Goal: Task Accomplishment & Management: Manage account settings

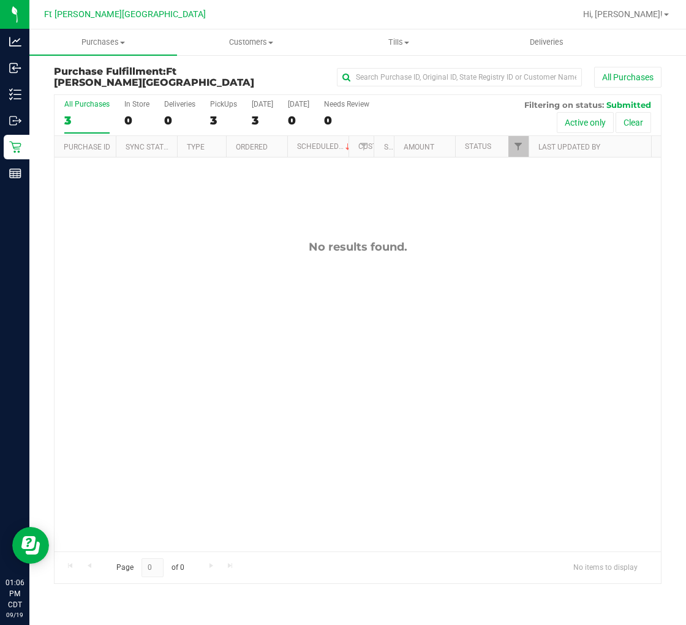
click at [99, 118] on div "3" at bounding box center [86, 120] width 45 height 14
click at [0, 0] on input "All Purchases 3" at bounding box center [0, 0] width 0 height 0
click at [178, 268] on div "No results found." at bounding box center [358, 395] width 606 height 476
click at [180, 282] on div "No results found." at bounding box center [358, 395] width 606 height 476
click at [150, 282] on div "No results found." at bounding box center [358, 395] width 606 height 476
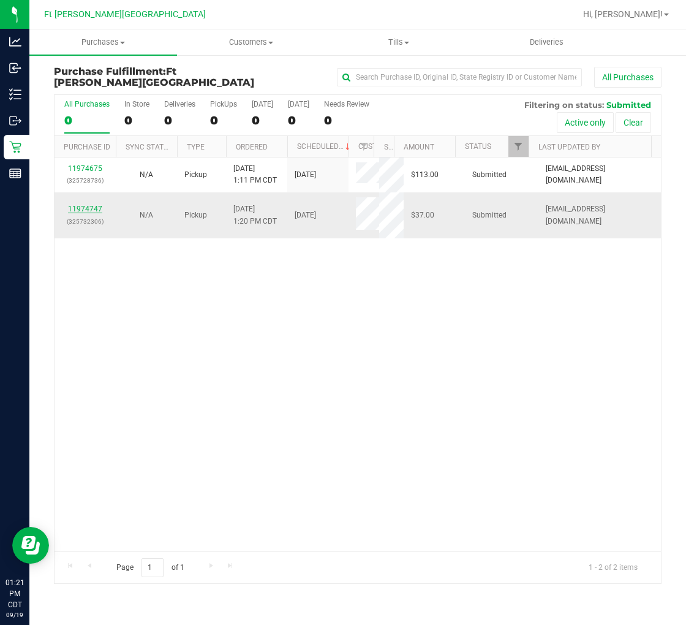
click at [86, 205] on link "11974747" at bounding box center [85, 209] width 34 height 9
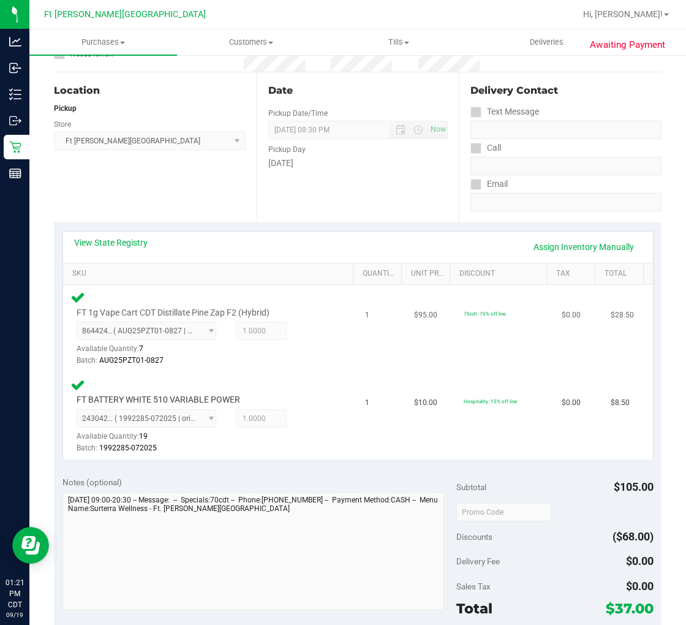
scroll to position [272, 0]
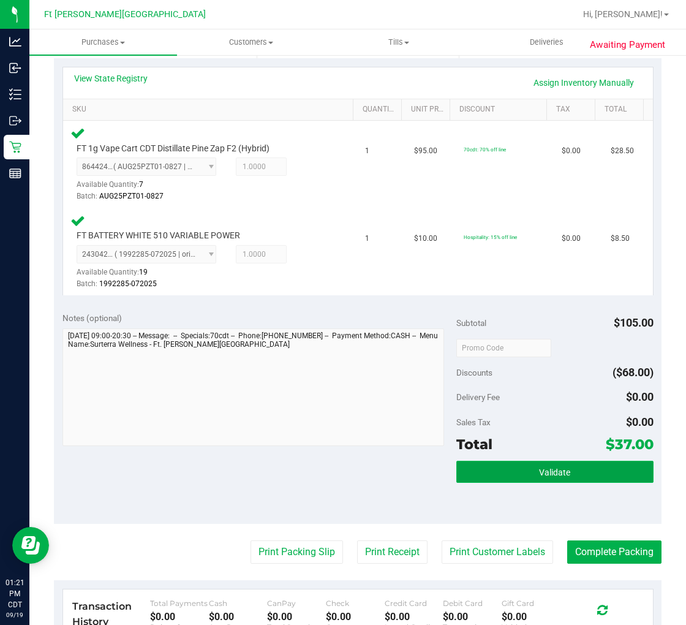
click at [539, 472] on span "Validate" at bounding box center [554, 472] width 31 height 10
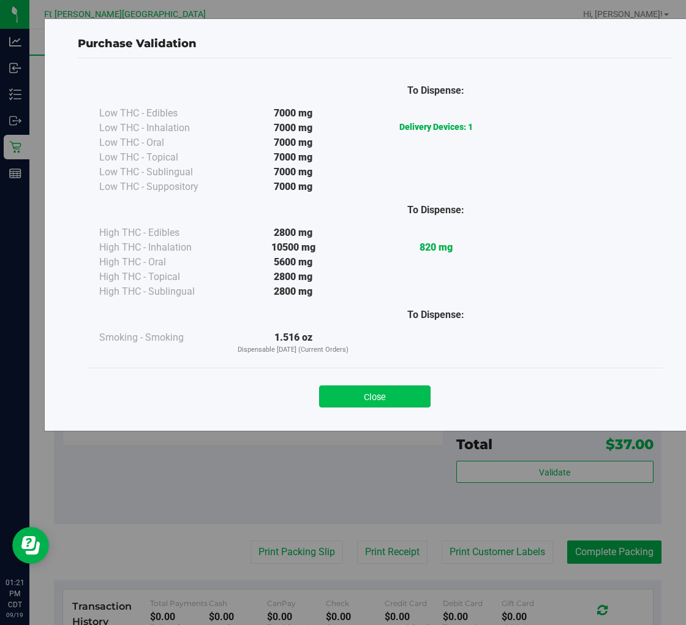
click at [372, 402] on button "Close" at bounding box center [374, 396] width 111 height 22
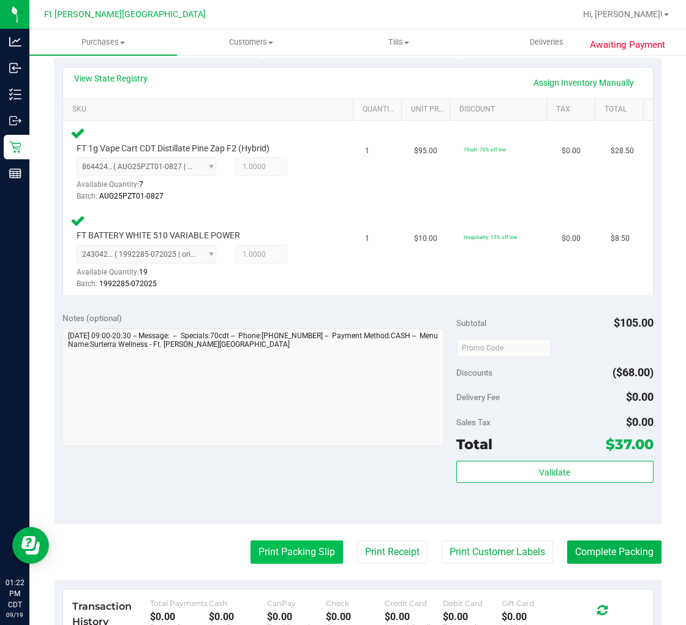
click at [284, 544] on button "Print Packing Slip" at bounding box center [296, 551] width 92 height 23
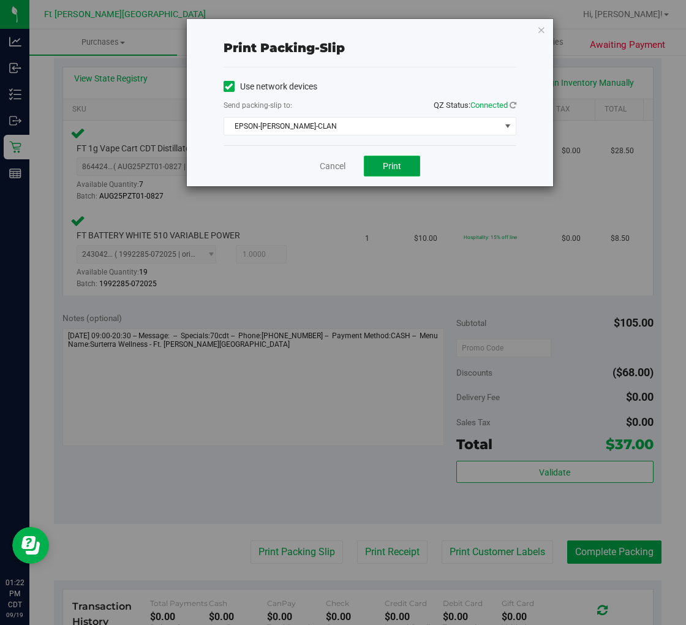
click at [383, 169] on span "Print" at bounding box center [392, 166] width 18 height 10
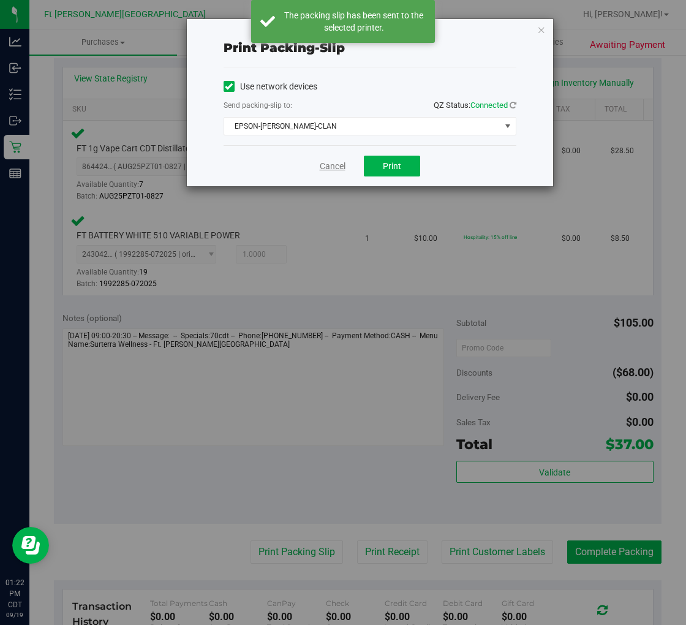
click at [326, 167] on link "Cancel" at bounding box center [333, 166] width 26 height 13
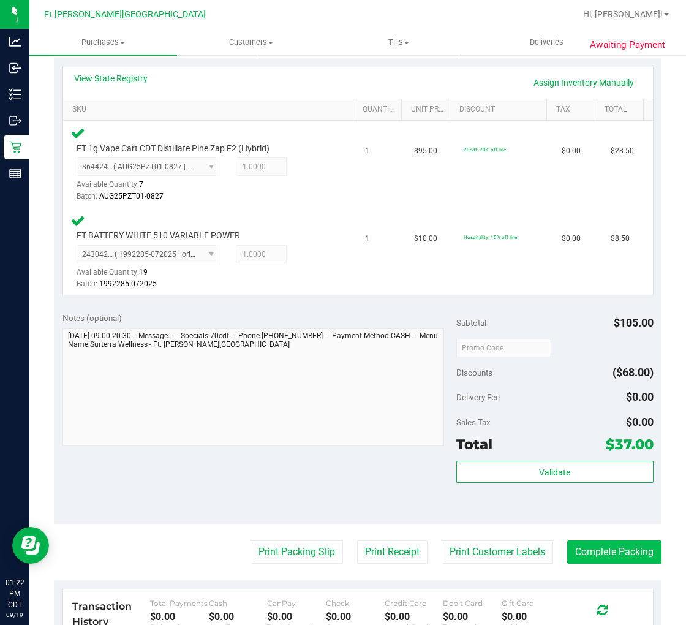
click at [598, 548] on button "Complete Packing" at bounding box center [614, 551] width 94 height 23
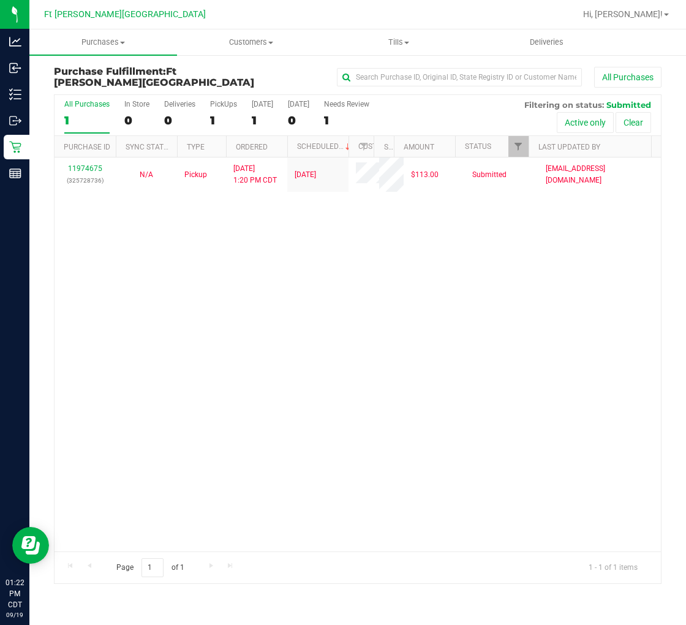
click at [95, 168] on link "11974675" at bounding box center [85, 168] width 34 height 9
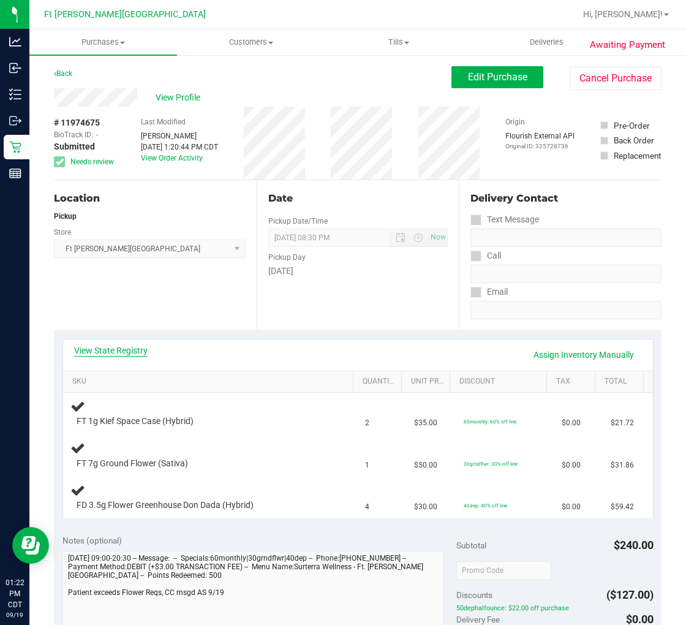
click at [131, 353] on link "View State Registry" at bounding box center [110, 350] width 73 height 12
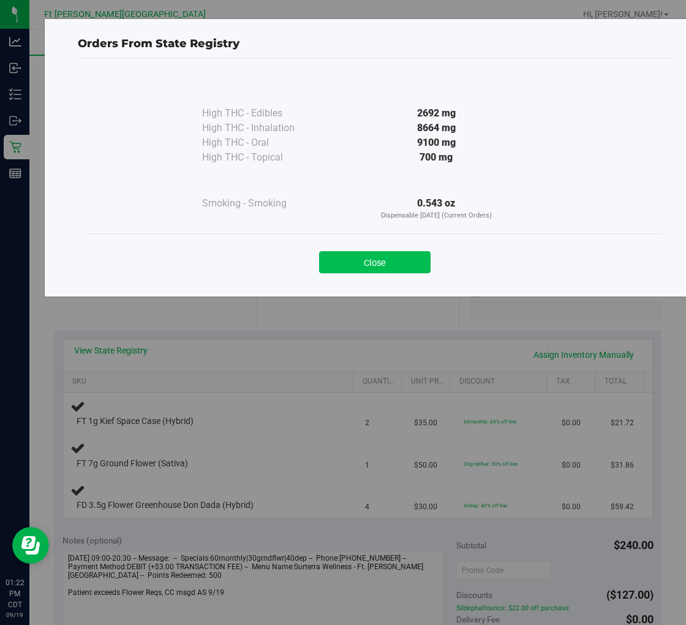
click at [329, 260] on button "Close" at bounding box center [374, 262] width 111 height 22
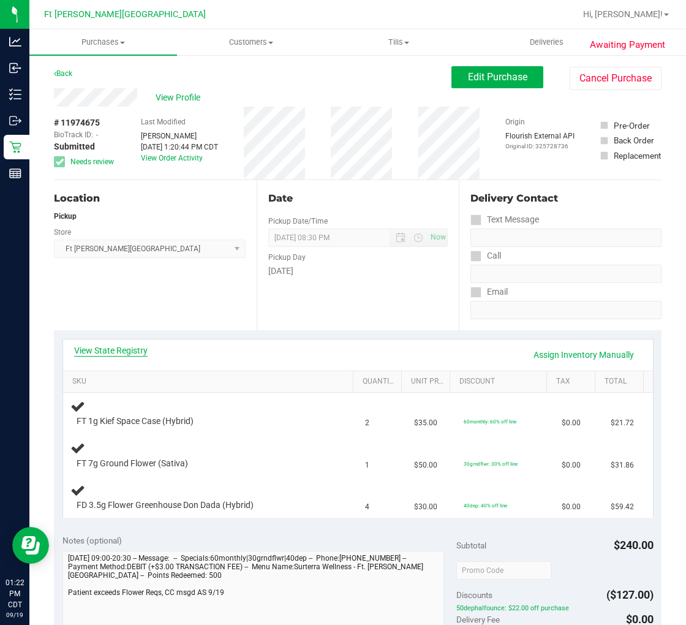
click at [127, 352] on link "View State Registry" at bounding box center [110, 350] width 73 height 12
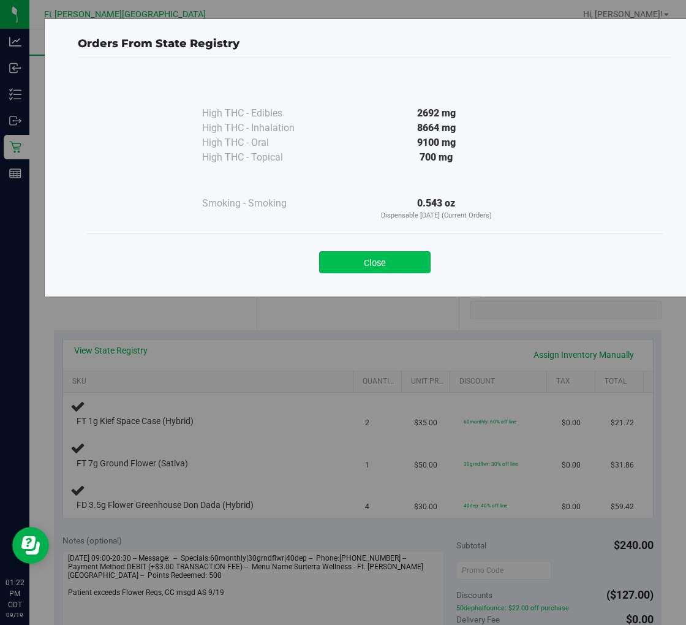
click at [350, 257] on button "Close" at bounding box center [374, 262] width 111 height 22
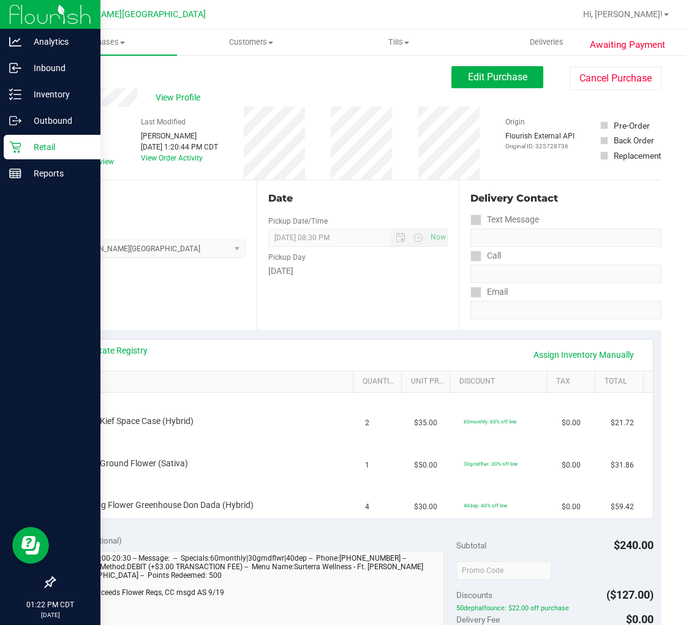
click at [21, 142] on p "Retail" at bounding box center [57, 147] width 73 height 15
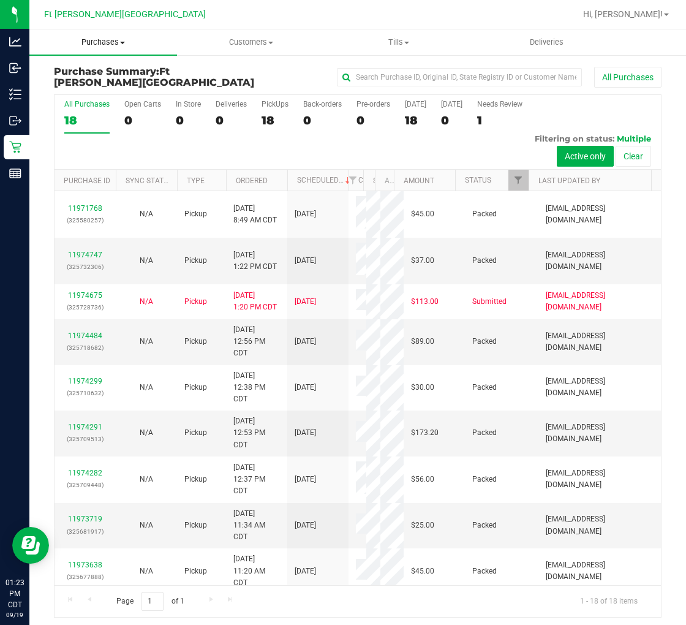
click at [107, 37] on span "Purchases" at bounding box center [103, 42] width 148 height 11
click at [99, 84] on span "Fulfillment" at bounding box center [67, 88] width 76 height 10
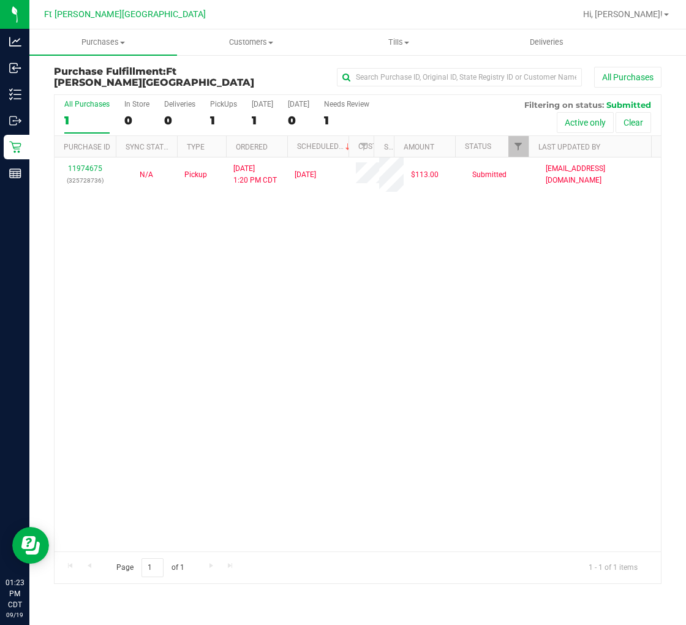
click at [200, 247] on div "11974675 (325728736) N/A Pickup 9/19/2025 1:20 PM CDT 9/19/2025 $113.00 Submitt…" at bounding box center [358, 354] width 606 height 394
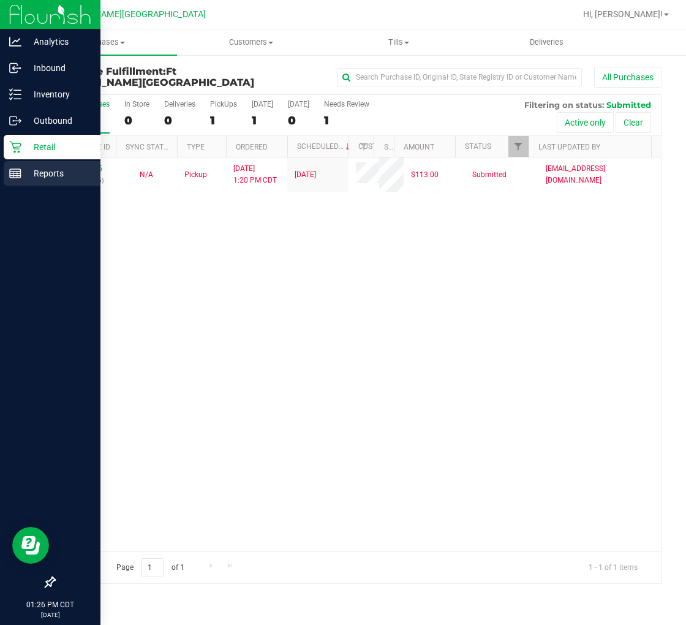
click at [15, 171] on line at bounding box center [15, 171] width 11 height 0
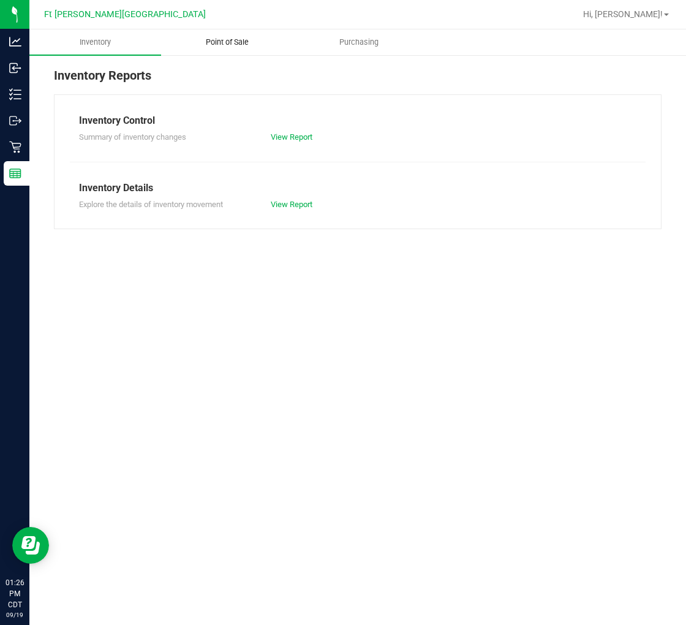
click at [225, 37] on span "Point of Sale" at bounding box center [227, 42] width 76 height 11
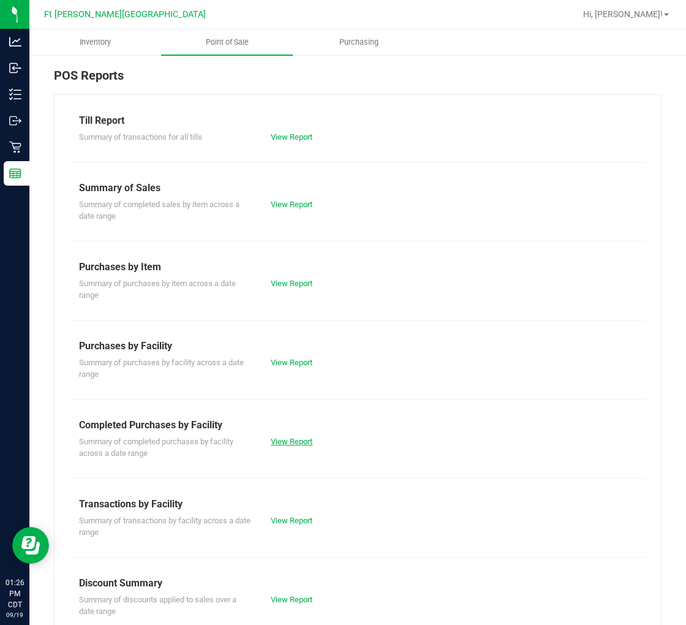
click at [288, 437] on link "View Report" at bounding box center [292, 441] width 42 height 9
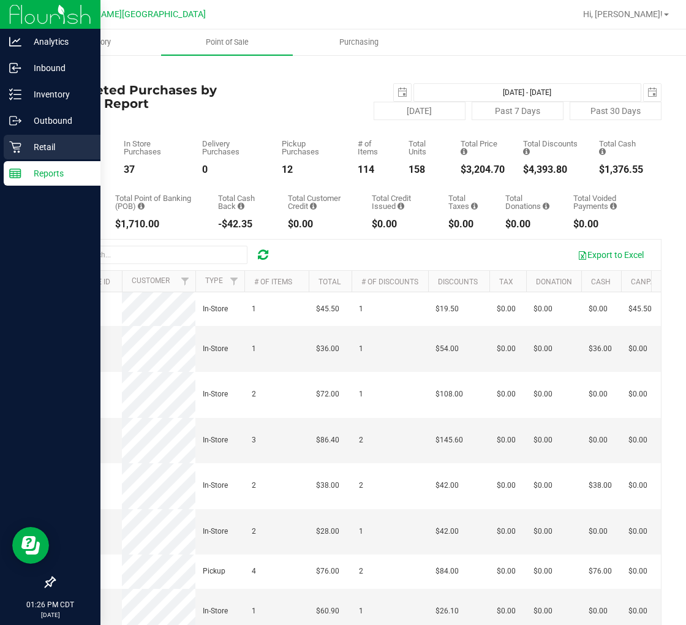
click at [13, 141] on icon at bounding box center [15, 147] width 12 height 12
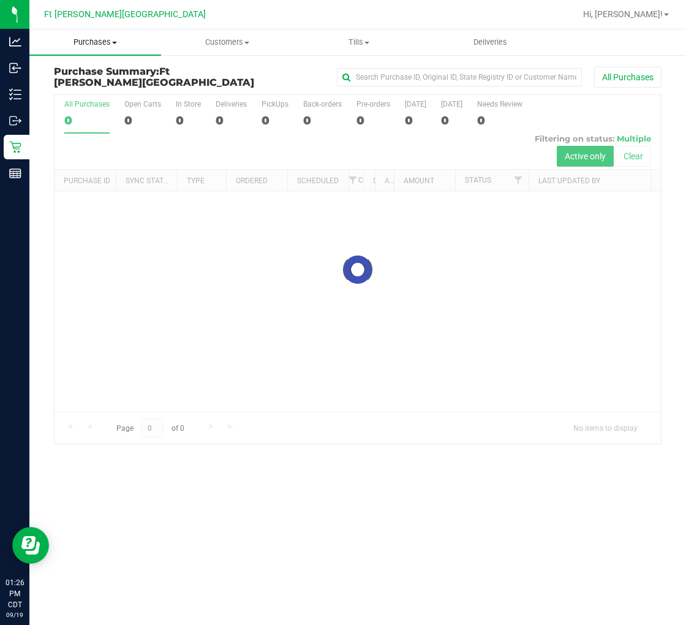
click at [104, 44] on span "Purchases" at bounding box center [95, 42] width 132 height 11
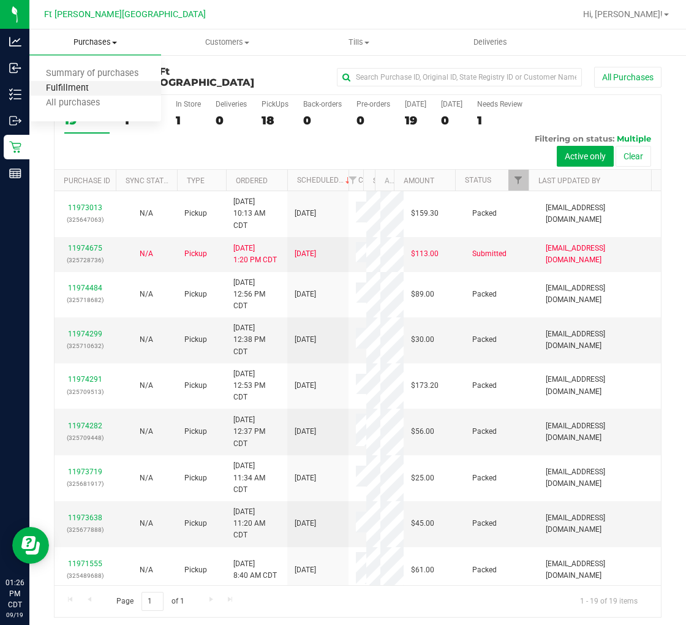
click at [96, 86] on span "Fulfillment" at bounding box center [67, 88] width 76 height 10
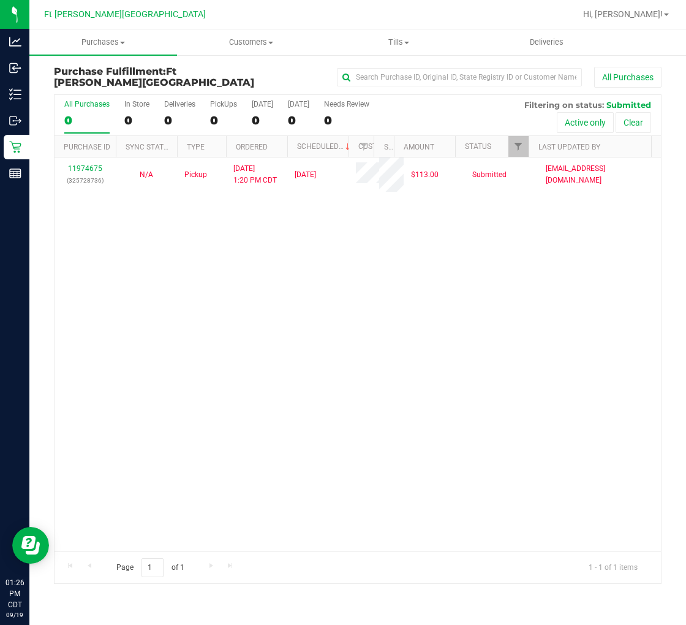
click at [246, 250] on div "11974675 (325728736) N/A Pickup 9/19/2025 1:20 PM CDT 9/19/2025 $113.00 Submitt…" at bounding box center [358, 354] width 606 height 394
click at [118, 37] on span "Purchases" at bounding box center [103, 42] width 148 height 11
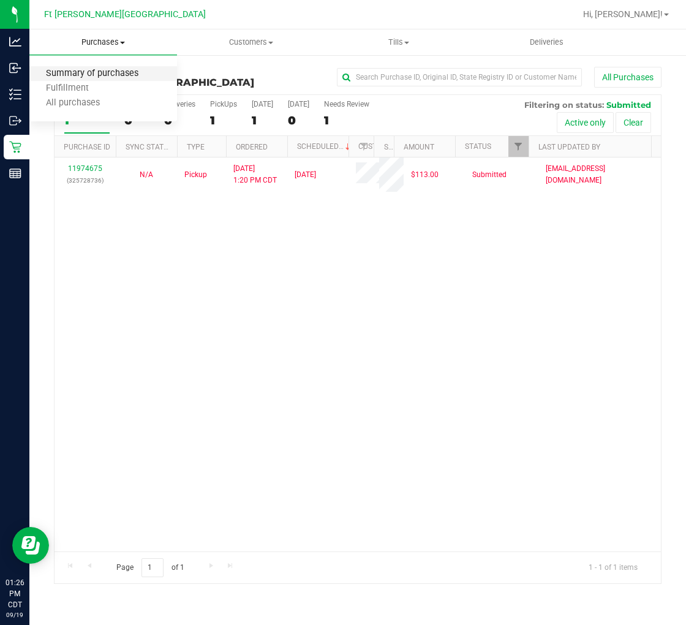
click at [81, 72] on span "Summary of purchases" at bounding box center [92, 74] width 126 height 10
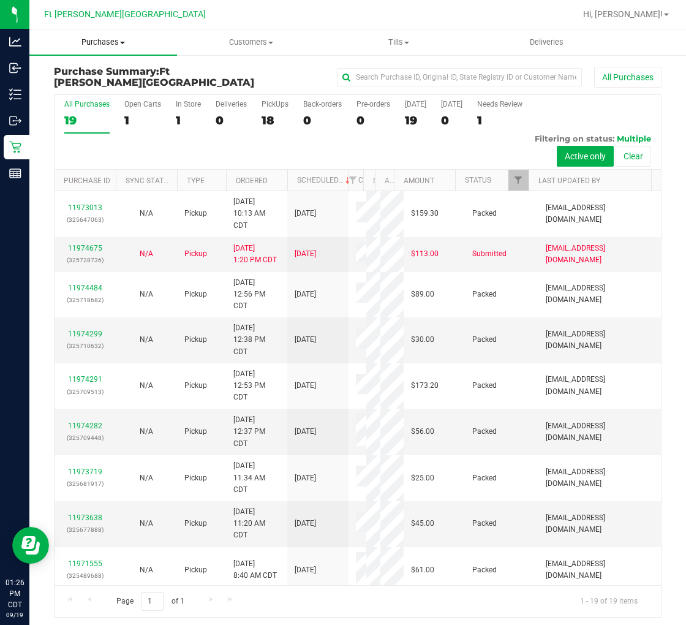
click at [96, 50] on uib-tab-heading "Purchases Summary of purchases Fulfillment All purchases" at bounding box center [103, 42] width 148 height 26
click at [93, 83] on span "Fulfillment" at bounding box center [67, 88] width 76 height 10
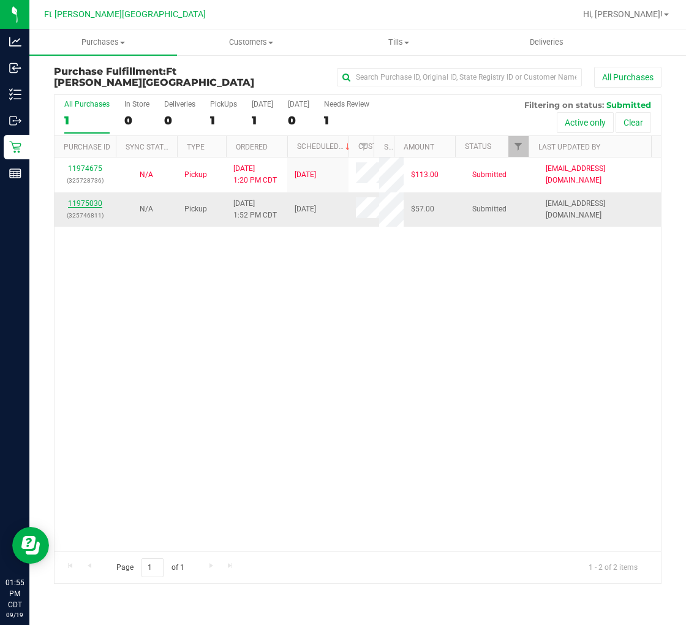
click at [94, 204] on link "11975030" at bounding box center [85, 203] width 34 height 9
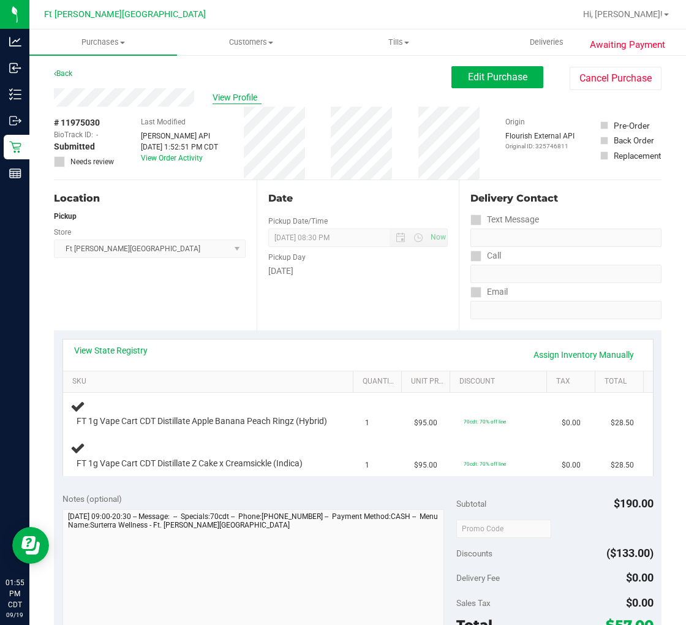
click at [233, 93] on span "View Profile" at bounding box center [237, 97] width 49 height 13
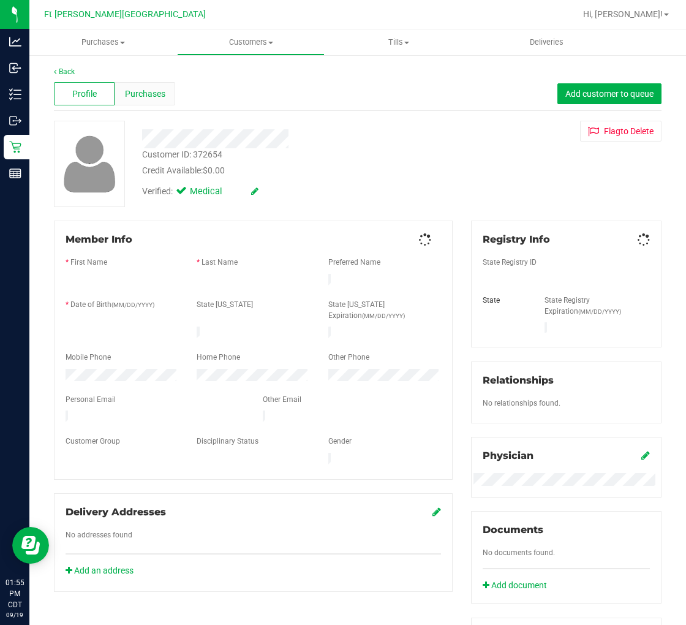
click at [158, 96] on span "Purchases" at bounding box center [145, 94] width 40 height 13
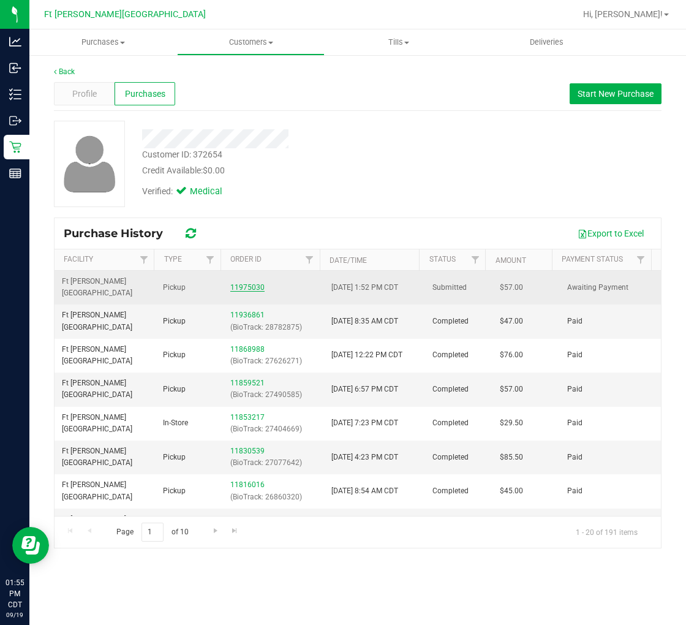
click at [244, 283] on link "11975030" at bounding box center [247, 287] width 34 height 9
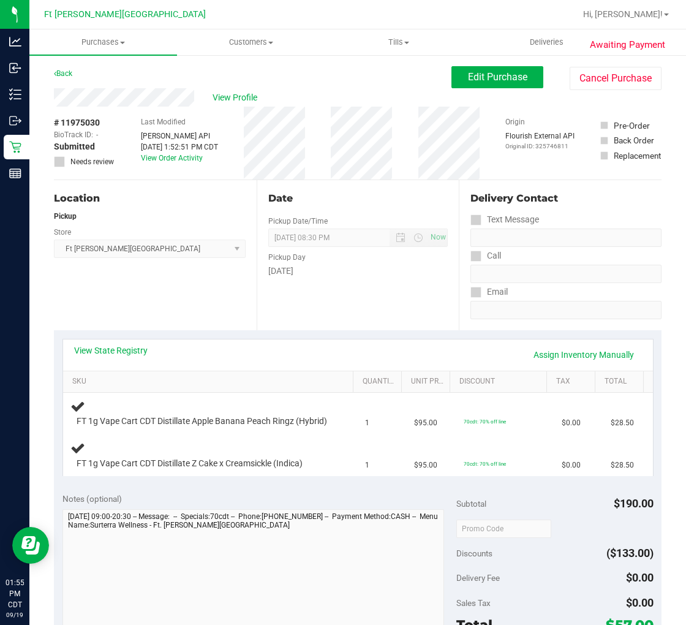
click at [181, 280] on div "Location Pickup Store Ft Walton Beach WC Select Store Bonita Springs WC Boynton…" at bounding box center [155, 255] width 203 height 150
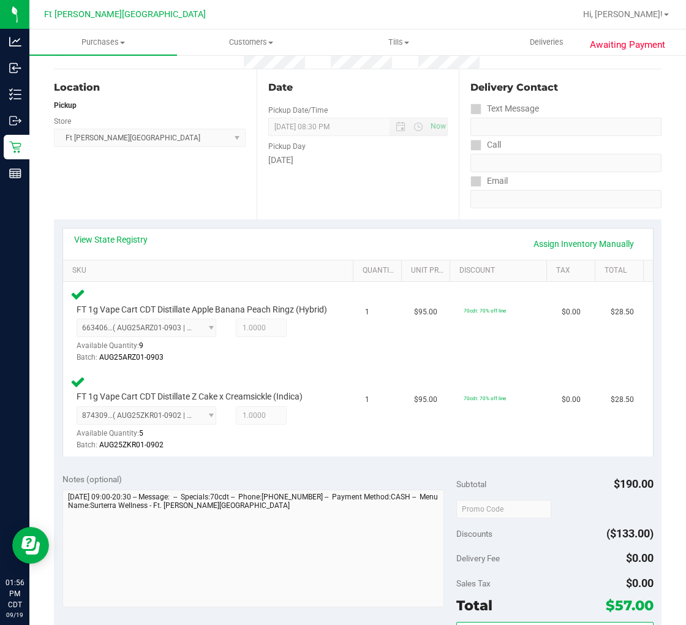
scroll to position [204, 0]
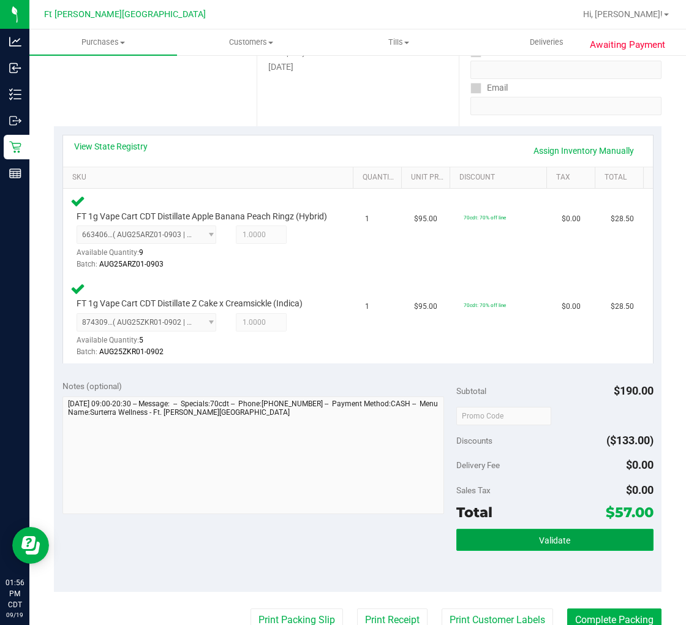
click at [539, 545] on span "Validate" at bounding box center [554, 540] width 31 height 10
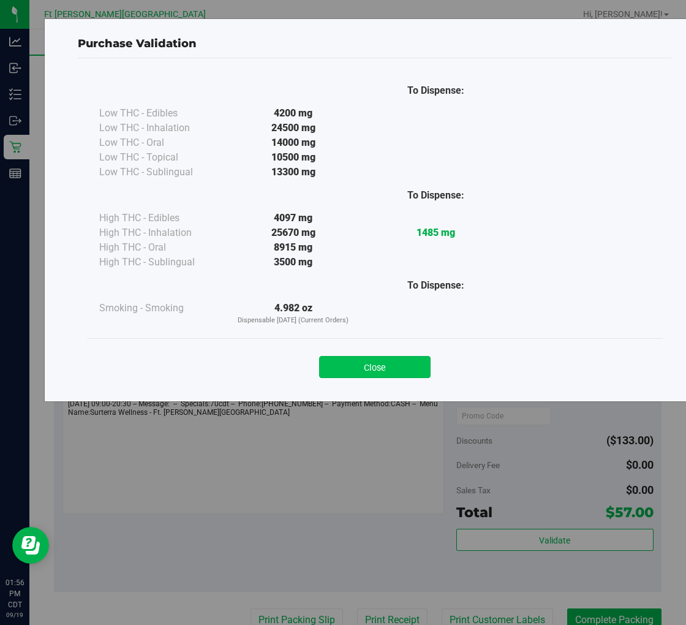
click at [386, 358] on button "Close" at bounding box center [374, 367] width 111 height 22
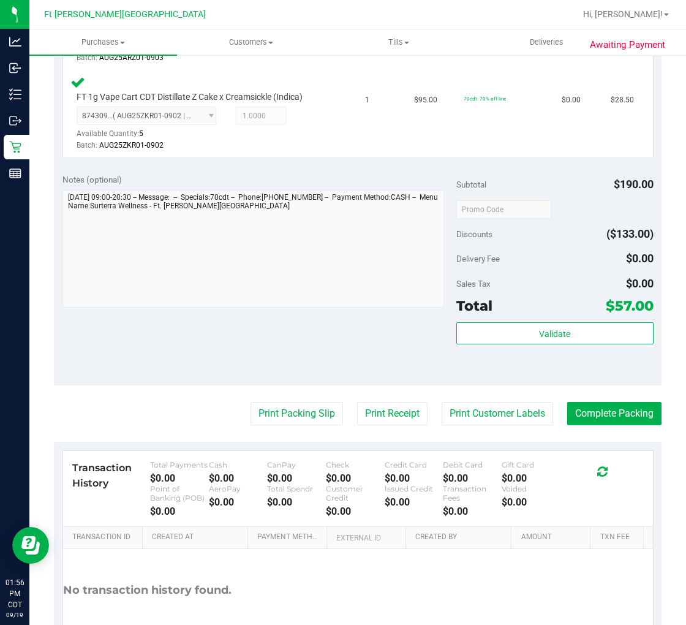
scroll to position [501, 0]
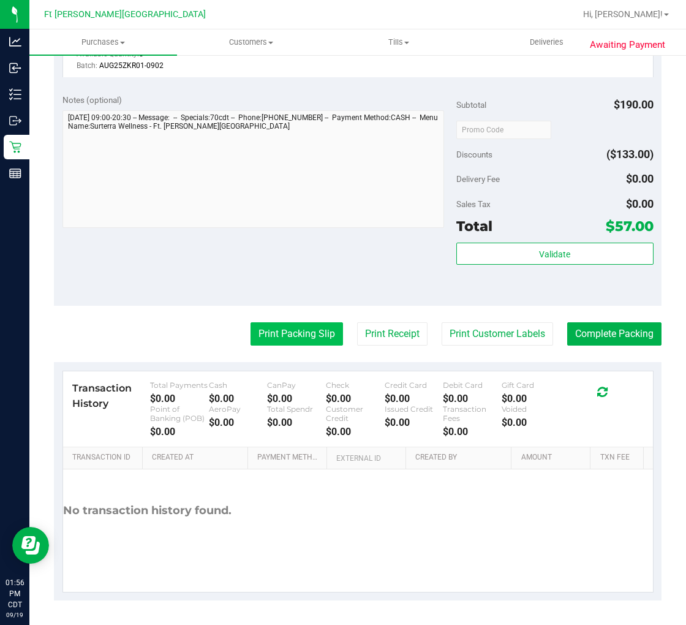
click at [277, 337] on button "Print Packing Slip" at bounding box center [296, 333] width 92 height 23
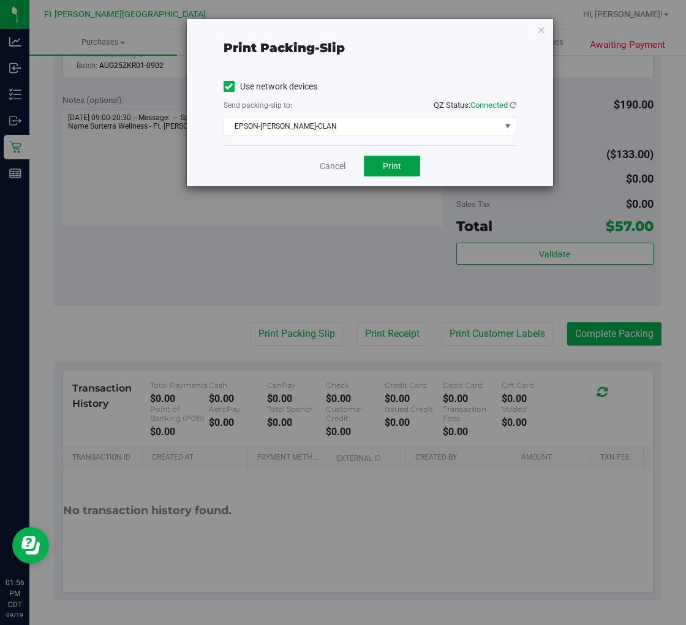
click at [380, 162] on button "Print" at bounding box center [392, 166] width 56 height 21
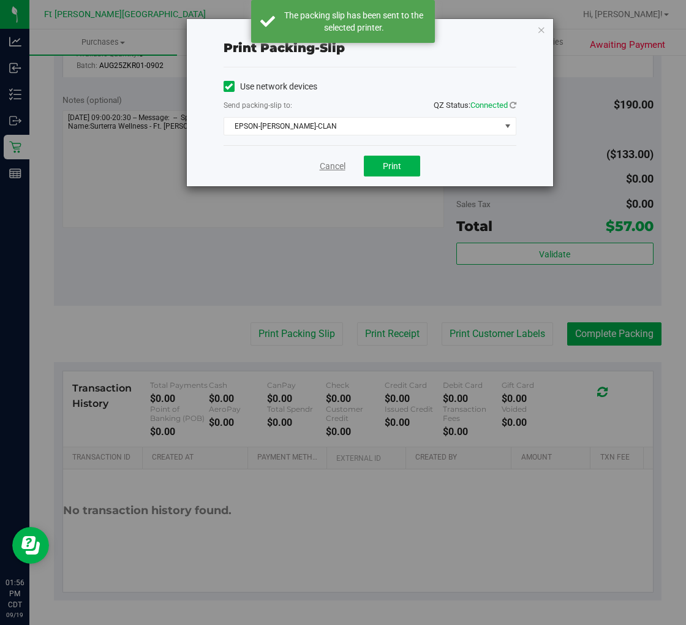
click at [339, 164] on link "Cancel" at bounding box center [333, 166] width 26 height 13
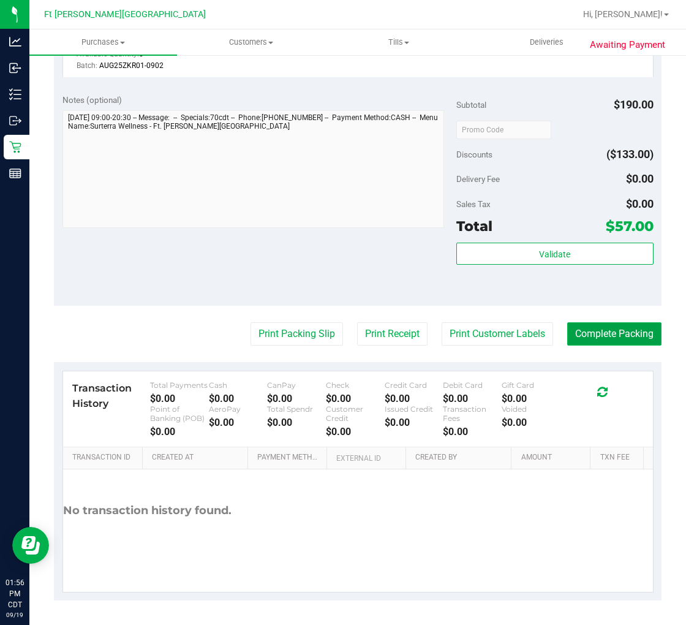
click at [597, 334] on button "Complete Packing" at bounding box center [614, 333] width 94 height 23
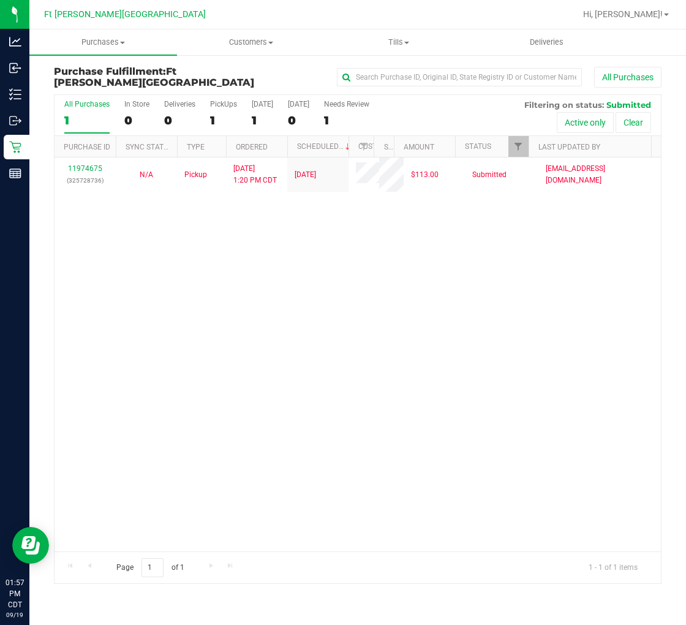
click at [313, 292] on div "11974675 (325728736) N/A Pickup 9/19/2025 1:20 PM CDT 9/19/2025 $113.00 Submitt…" at bounding box center [358, 354] width 606 height 394
click at [192, 298] on div "11974675 (325728736) N/A Pickup 9/19/2025 1:20 PM CDT 9/19/2025 $113.00 Submitt…" at bounding box center [358, 354] width 606 height 394
click at [203, 333] on div "11974675 (325728736) N/A Pickup 9/19/2025 1:20 PM CDT 9/19/2025 $113.00 Submitt…" at bounding box center [358, 354] width 606 height 394
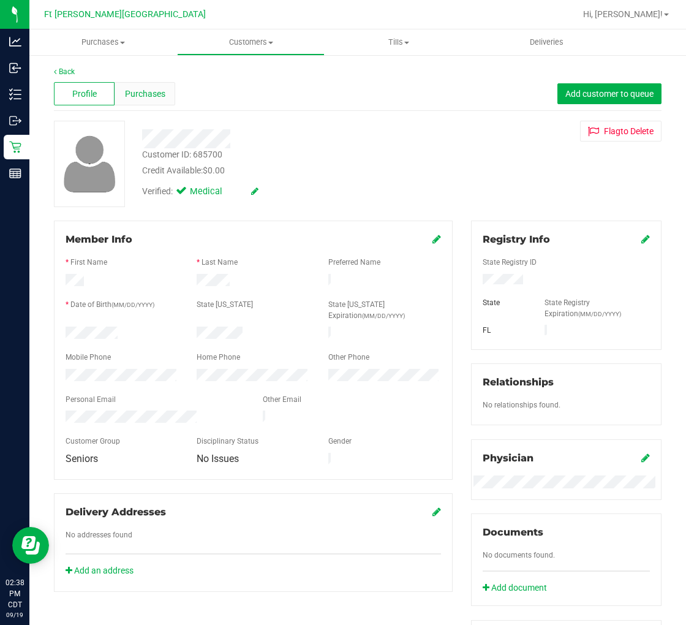
click at [143, 102] on div "Purchases" at bounding box center [145, 93] width 61 height 23
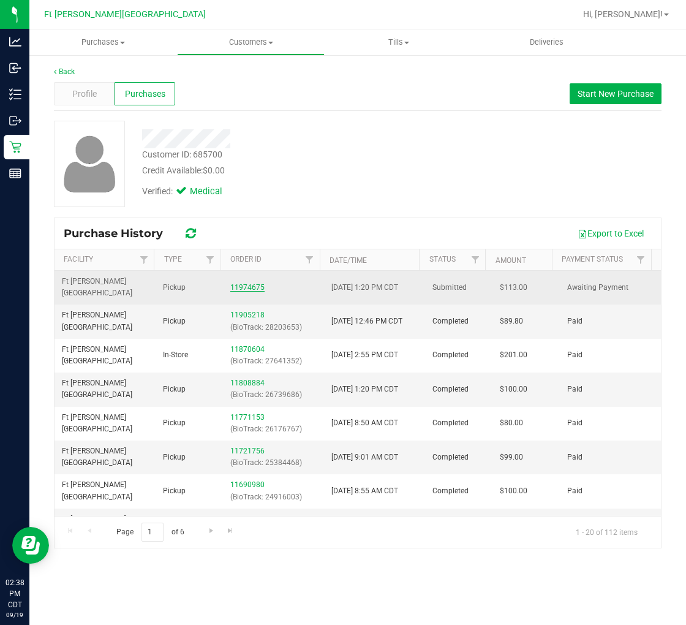
click at [239, 283] on link "11974675" at bounding box center [247, 287] width 34 height 9
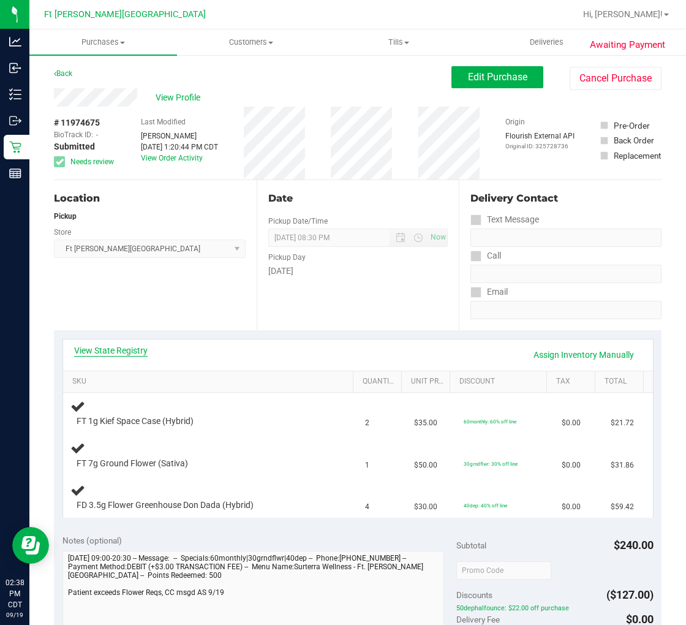
click at [133, 350] on link "View State Registry" at bounding box center [110, 350] width 73 height 12
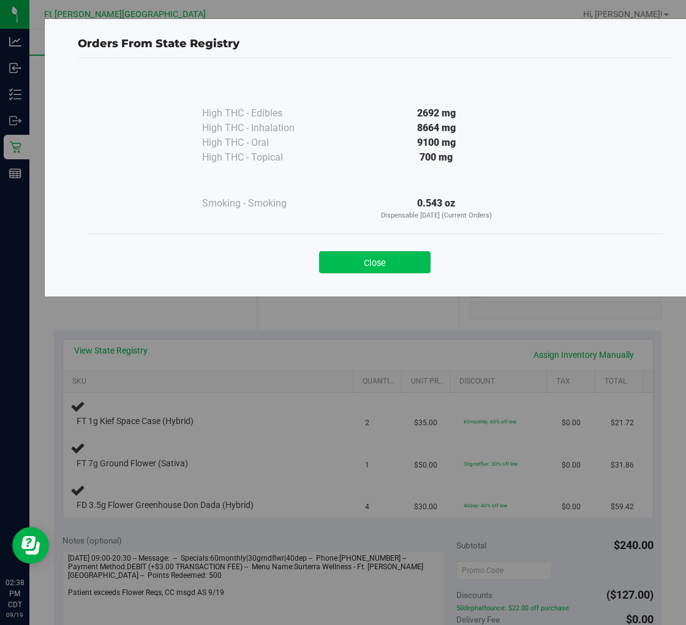
click at [361, 257] on button "Close" at bounding box center [374, 262] width 111 height 22
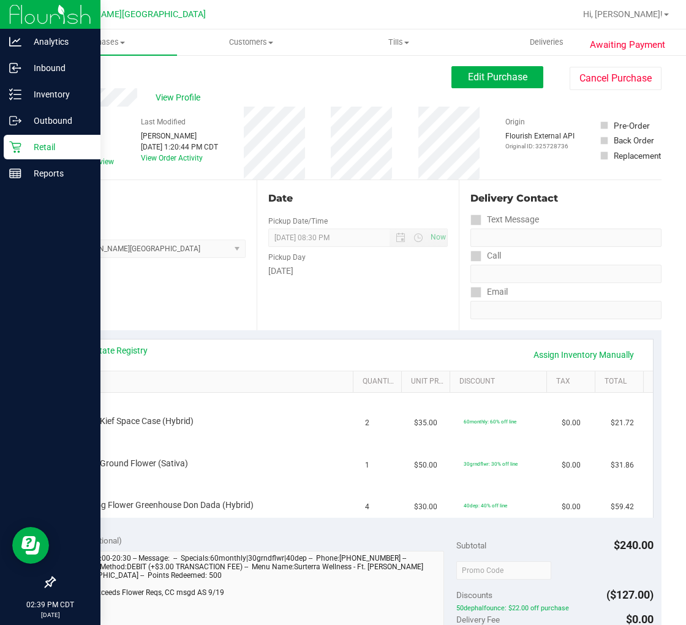
click at [21, 149] on p "Retail" at bounding box center [57, 147] width 73 height 15
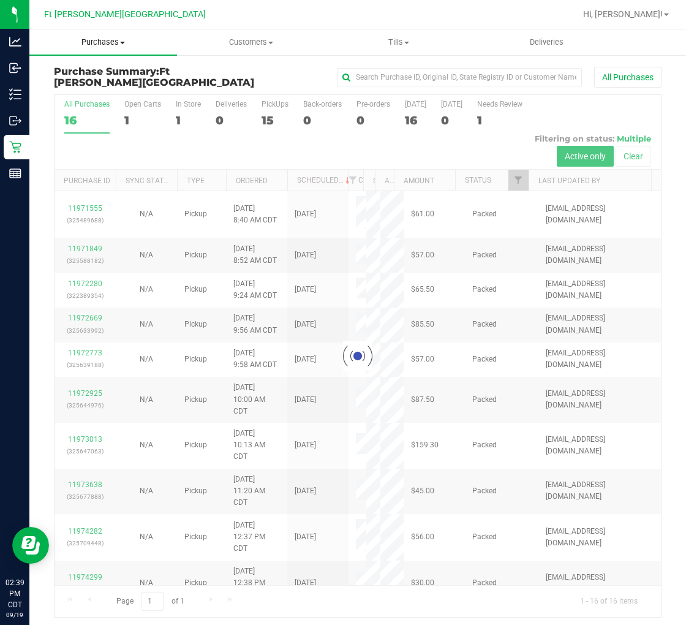
click at [104, 43] on span "Purchases" at bounding box center [103, 42] width 148 height 11
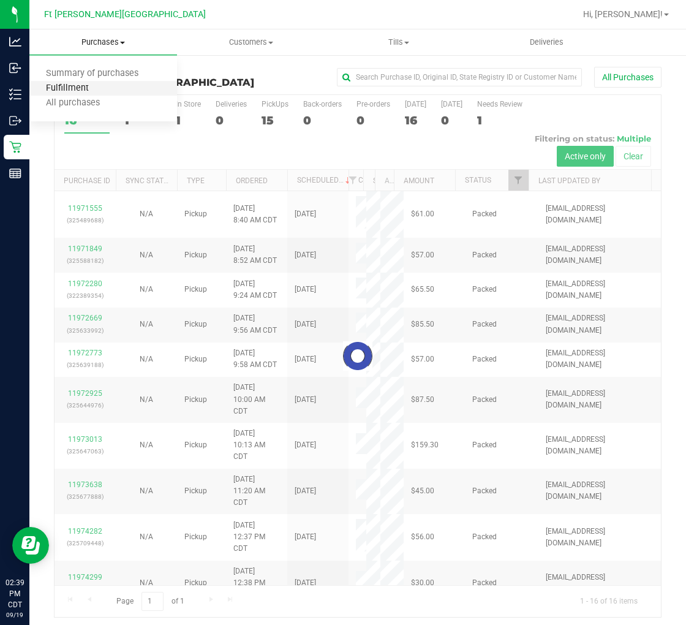
click at [92, 86] on span "Fulfillment" at bounding box center [67, 88] width 76 height 10
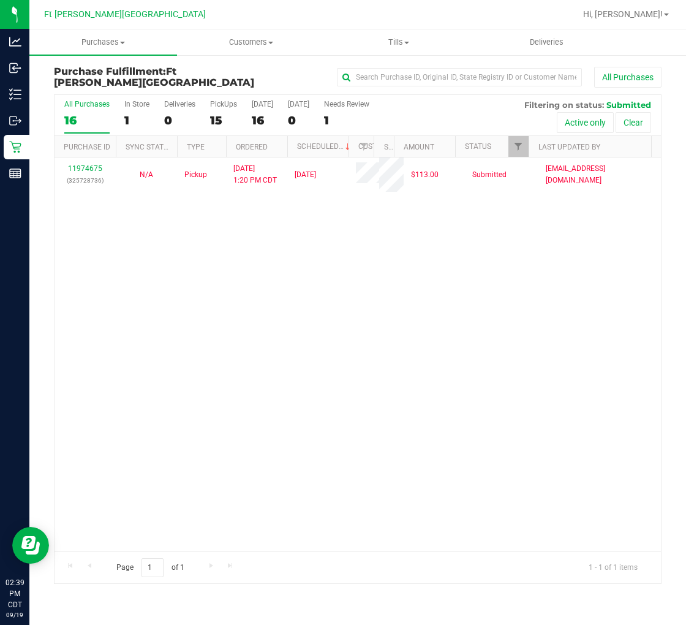
click at [147, 268] on div "11974675 (325728736) N/A Pickup 9/19/2025 1:20 PM CDT 9/19/2025 $113.00 Submitt…" at bounding box center [358, 354] width 606 height 394
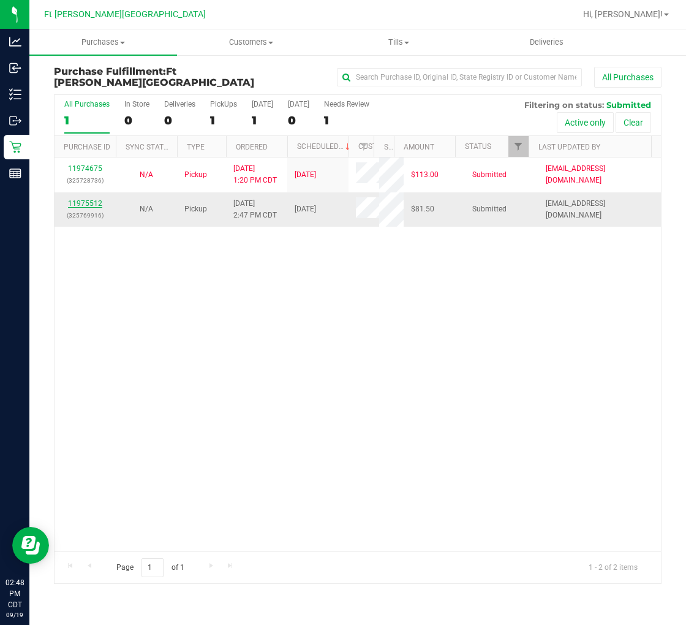
click at [92, 203] on link "11975512" at bounding box center [85, 203] width 34 height 9
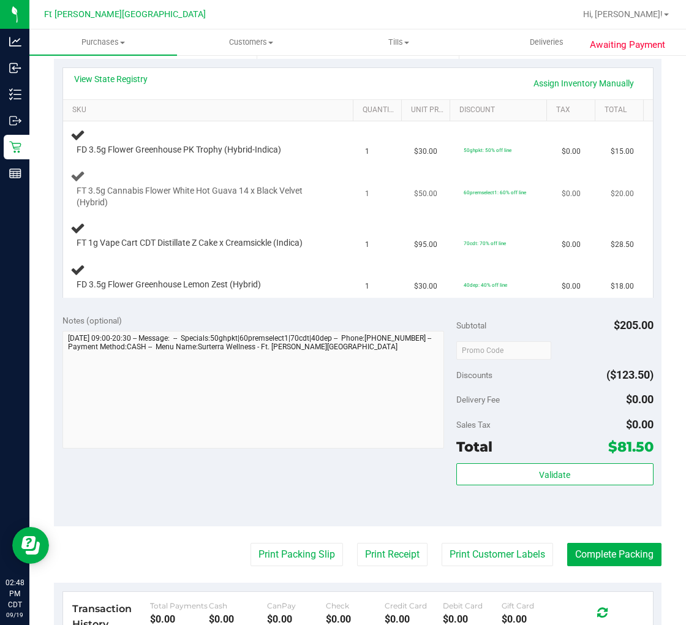
scroll to position [272, 0]
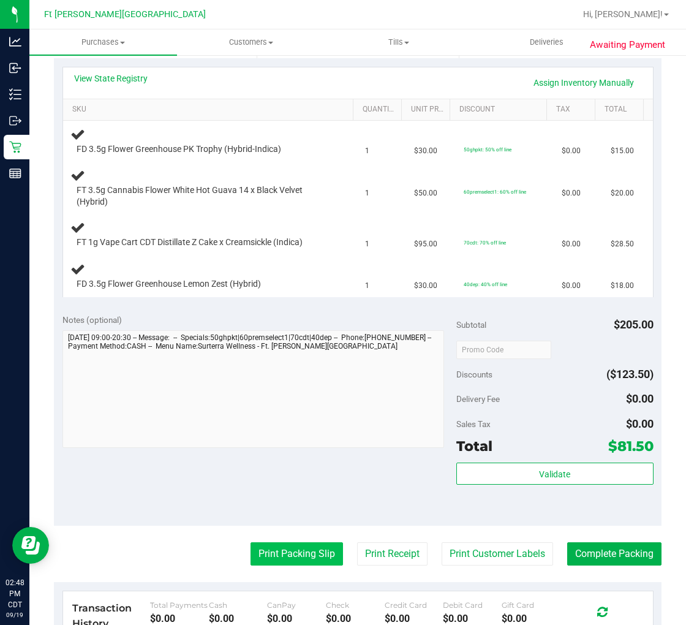
click at [288, 553] on button "Print Packing Slip" at bounding box center [296, 553] width 92 height 23
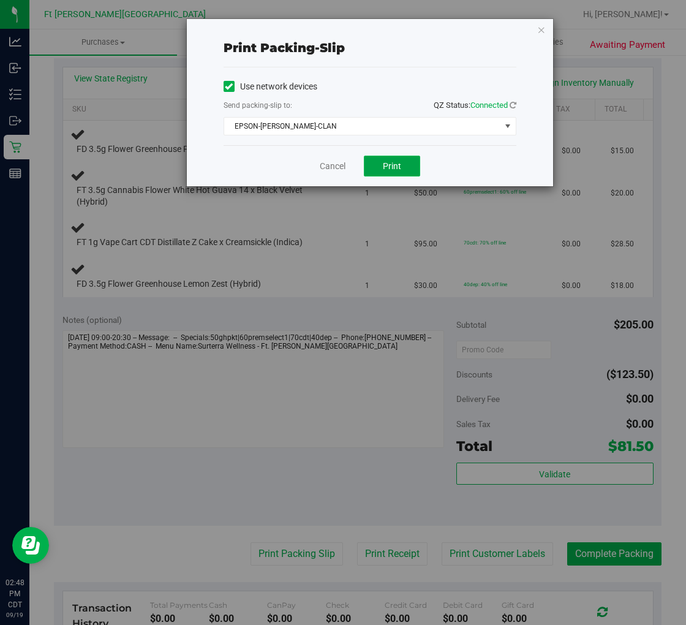
click at [378, 167] on button "Print" at bounding box center [392, 166] width 56 height 21
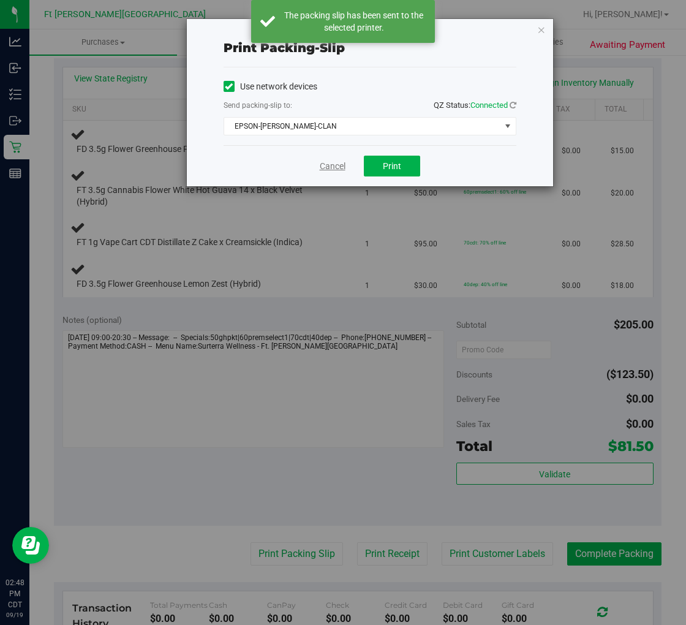
click at [337, 162] on link "Cancel" at bounding box center [333, 166] width 26 height 13
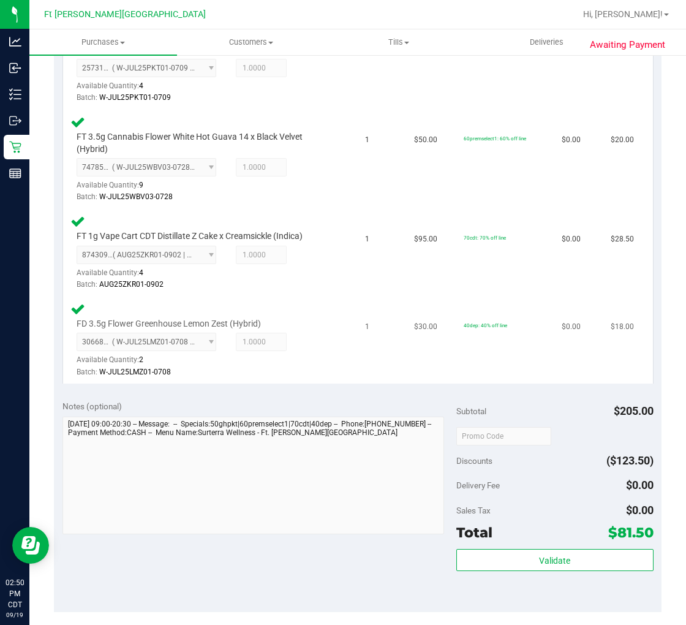
scroll to position [476, 0]
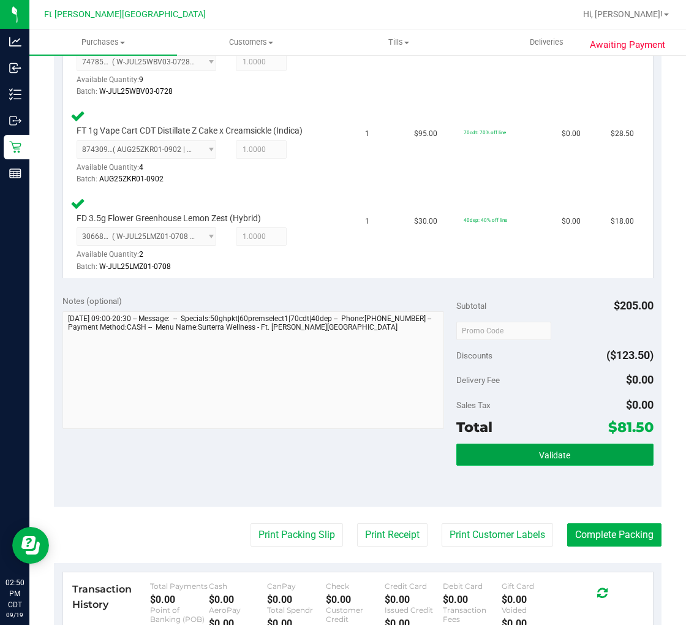
click at [492, 448] on button "Validate" at bounding box center [554, 454] width 197 height 22
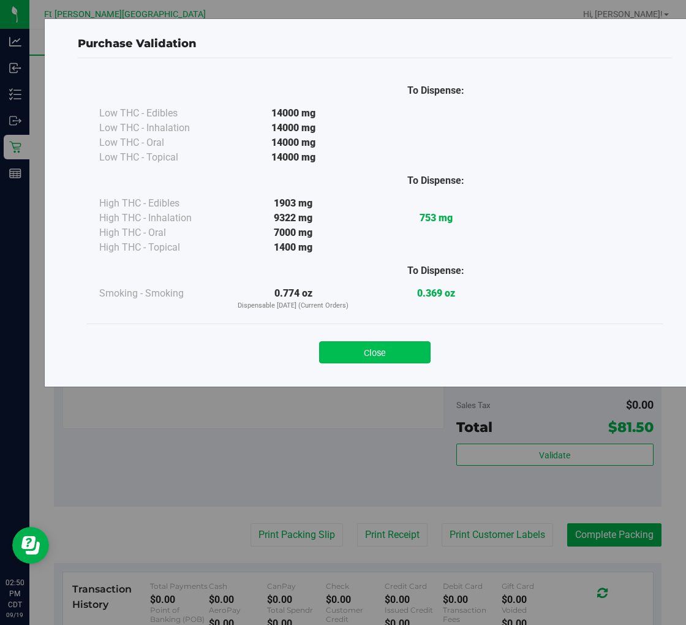
click at [364, 356] on button "Close" at bounding box center [374, 352] width 111 height 22
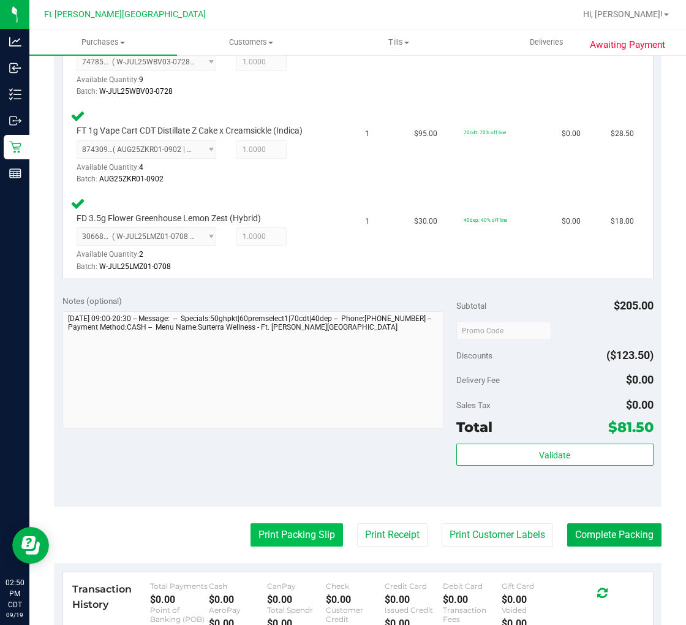
click at [294, 530] on button "Print Packing Slip" at bounding box center [296, 534] width 92 height 23
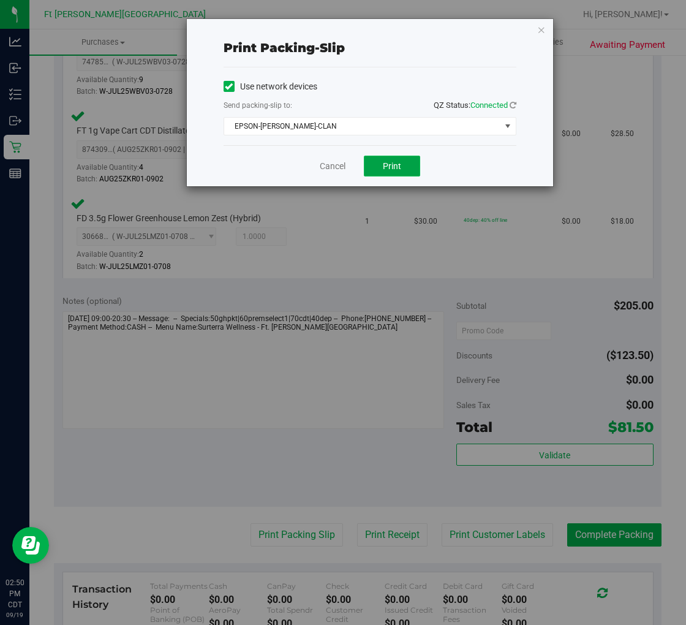
click at [390, 170] on span "Print" at bounding box center [392, 166] width 18 height 10
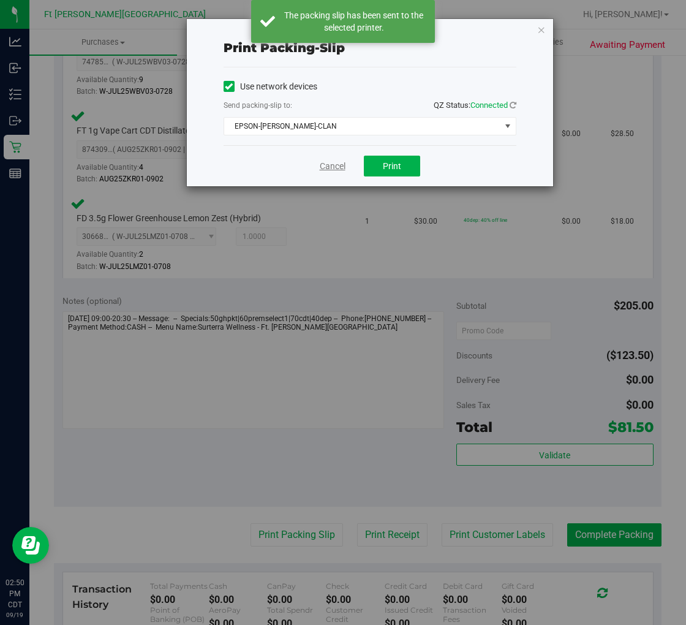
click at [335, 162] on link "Cancel" at bounding box center [333, 166] width 26 height 13
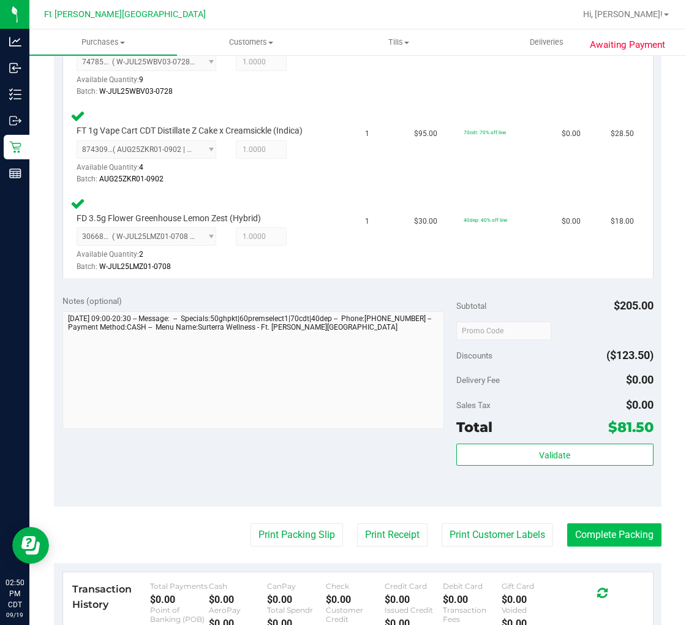
click at [614, 524] on button "Complete Packing" at bounding box center [614, 534] width 94 height 23
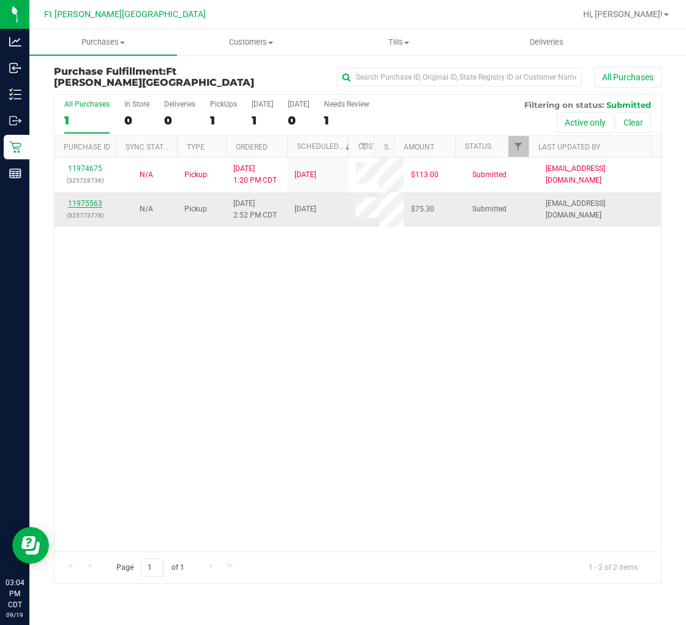
click at [96, 203] on link "11975563" at bounding box center [85, 203] width 34 height 9
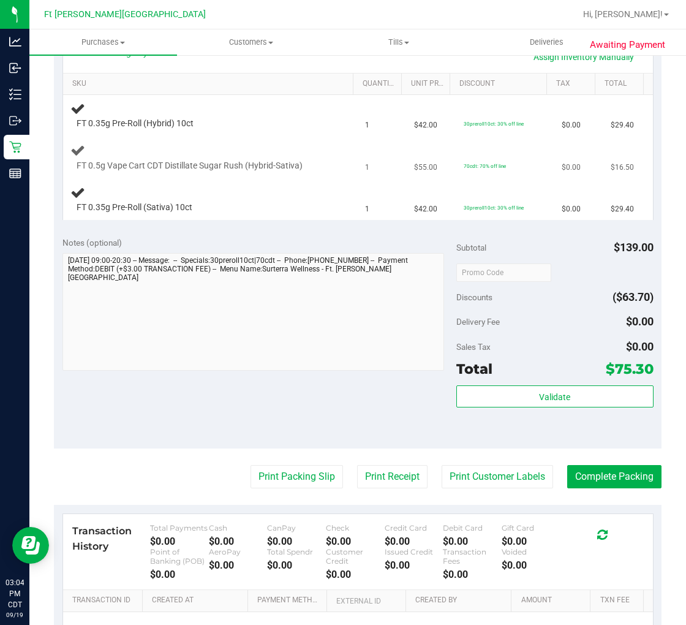
scroll to position [340, 0]
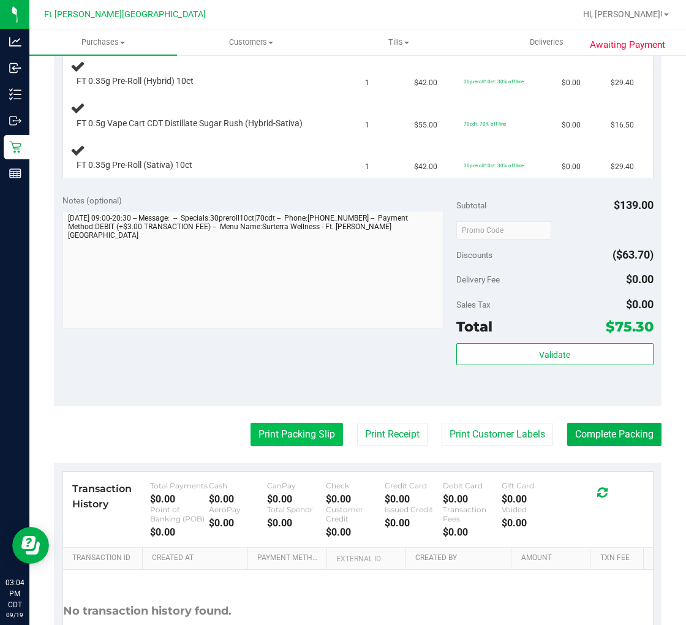
click at [295, 431] on button "Print Packing Slip" at bounding box center [296, 434] width 92 height 23
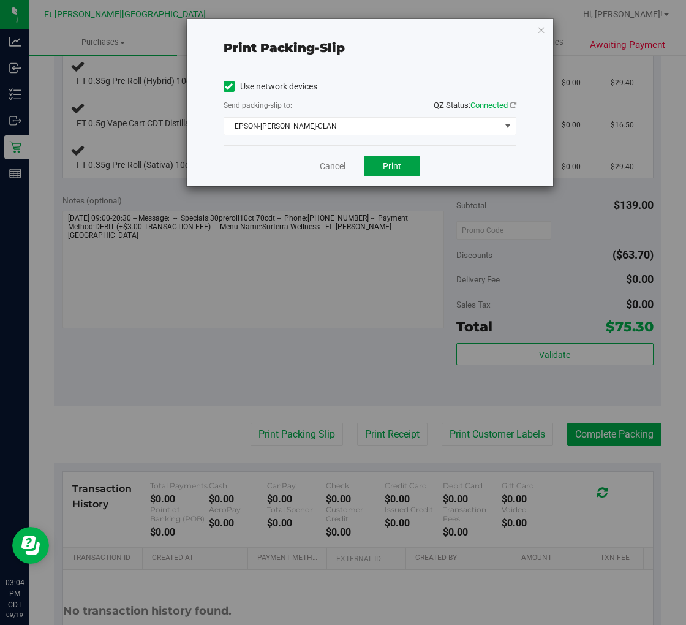
click at [395, 167] on span "Print" at bounding box center [392, 166] width 18 height 10
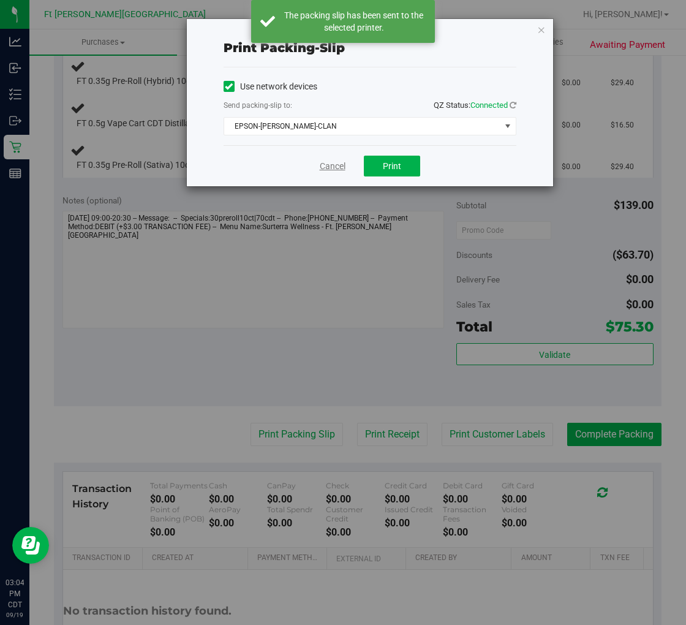
click at [331, 162] on link "Cancel" at bounding box center [333, 166] width 26 height 13
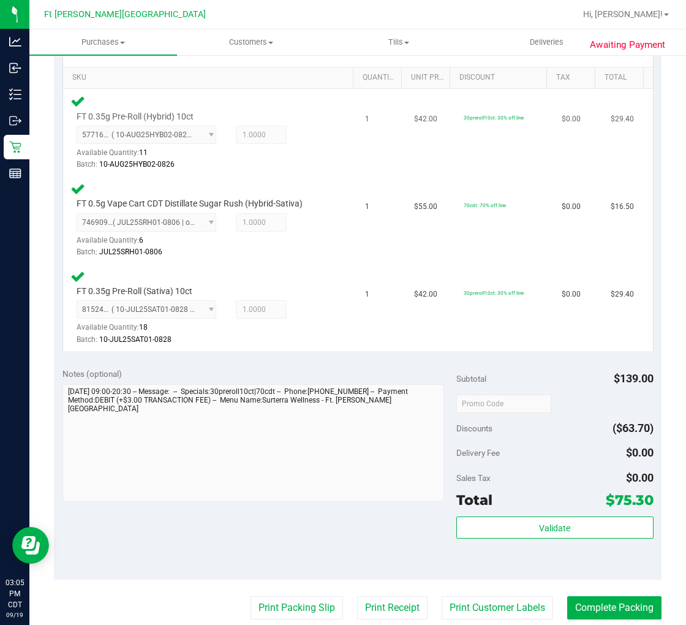
scroll to position [476, 0]
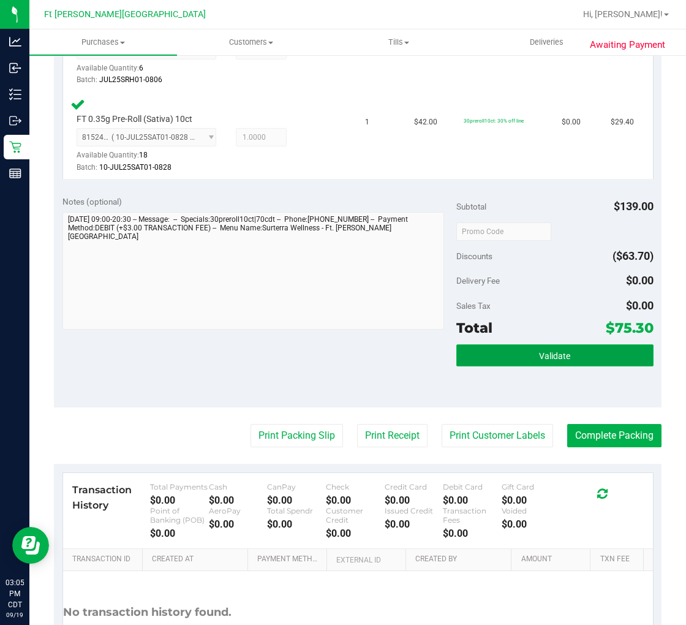
click at [539, 357] on span "Validate" at bounding box center [554, 356] width 31 height 10
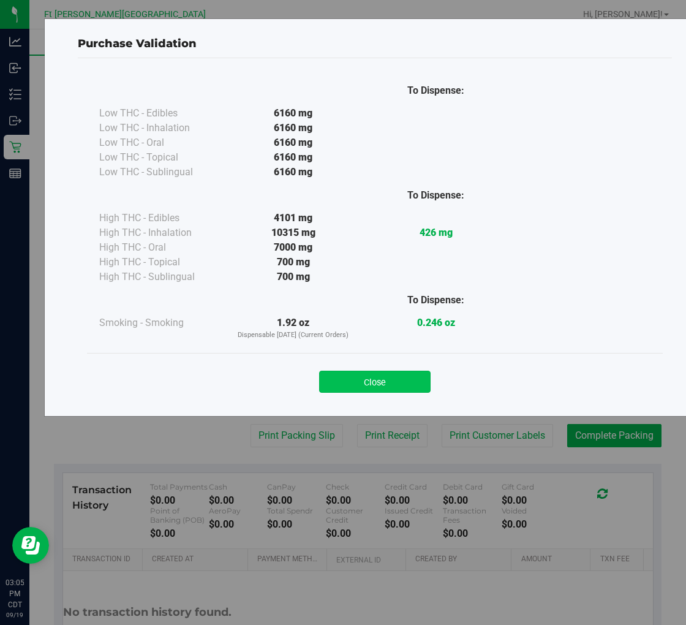
click at [405, 374] on button "Close" at bounding box center [374, 382] width 111 height 22
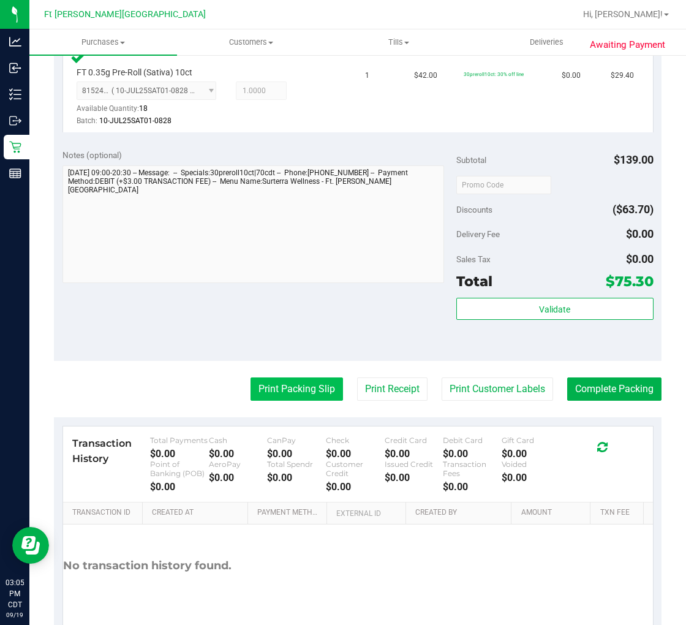
scroll to position [576, 0]
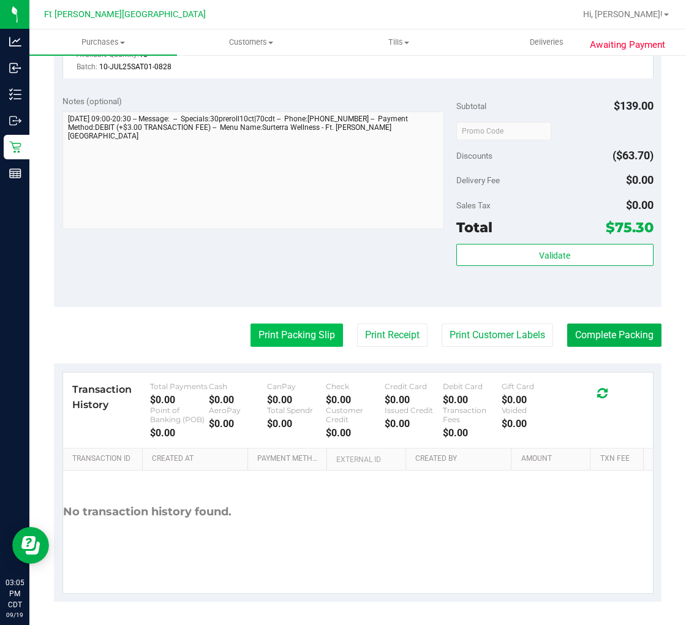
click at [299, 341] on button "Print Packing Slip" at bounding box center [296, 334] width 92 height 23
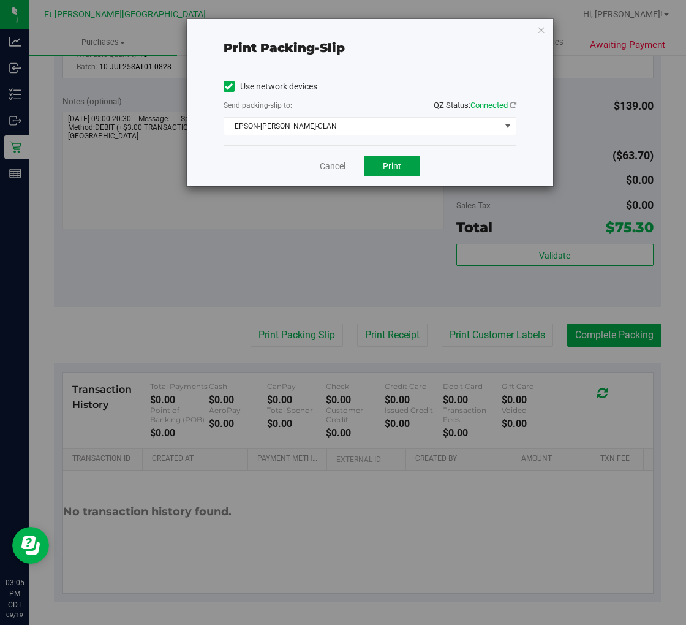
click at [378, 170] on button "Print" at bounding box center [392, 166] width 56 height 21
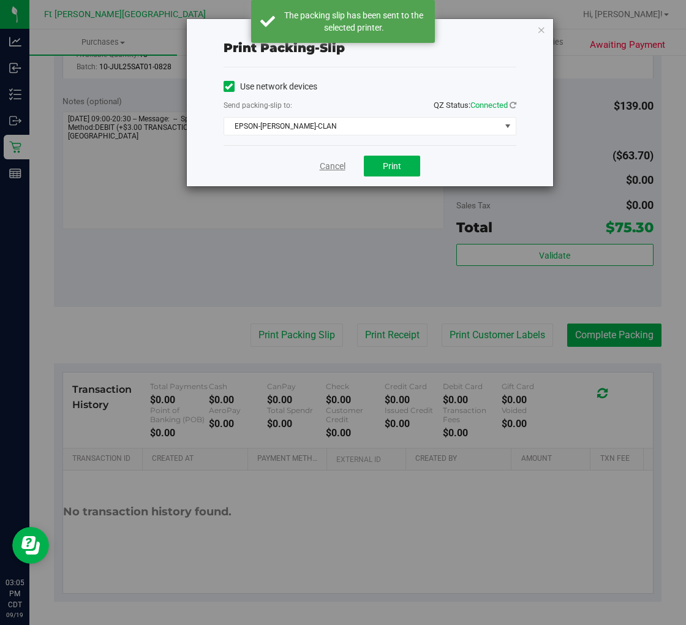
click at [337, 169] on link "Cancel" at bounding box center [333, 166] width 26 height 13
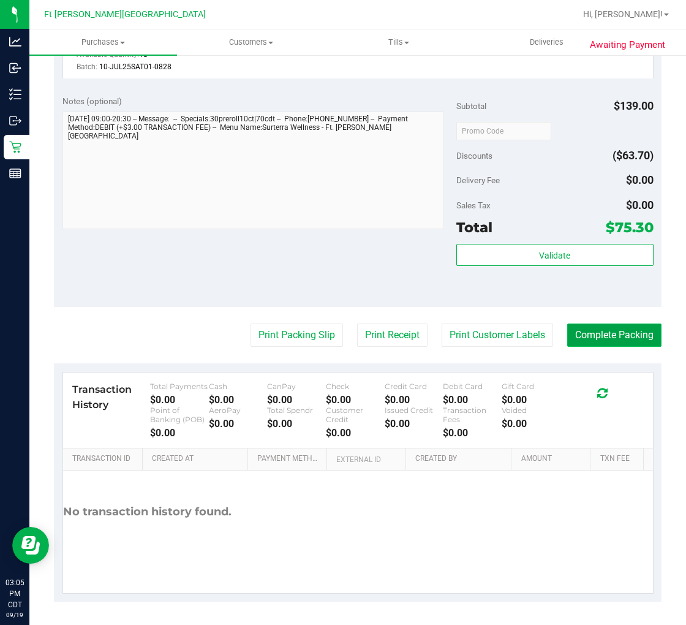
click at [620, 341] on button "Complete Packing" at bounding box center [614, 334] width 94 height 23
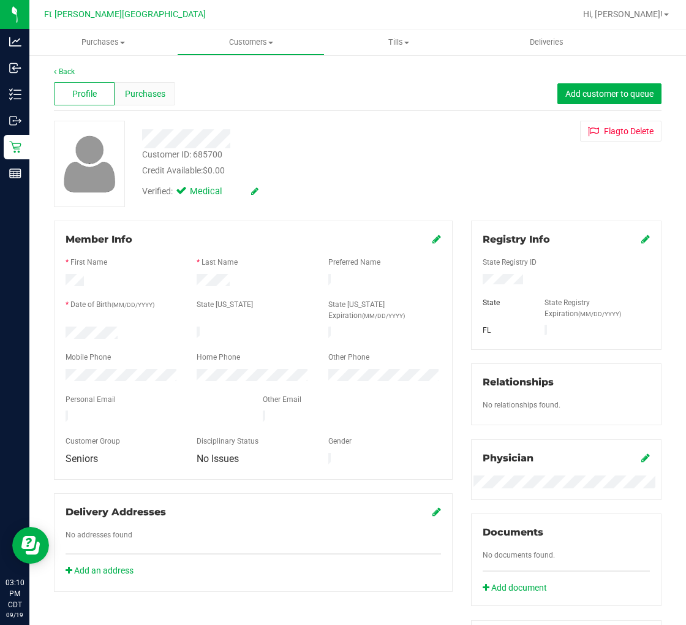
click at [142, 88] on span "Purchases" at bounding box center [145, 94] width 40 height 13
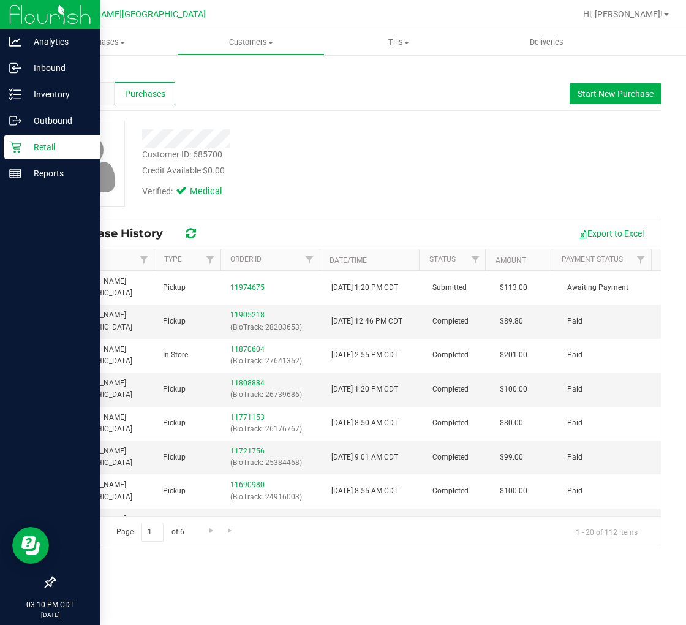
click at [31, 140] on p "Retail" at bounding box center [57, 147] width 73 height 15
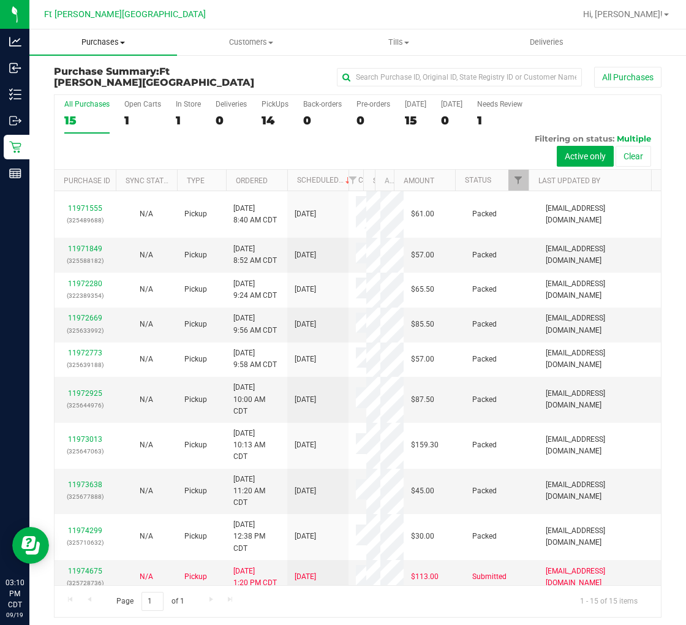
click at [120, 40] on span "Purchases" at bounding box center [103, 42] width 148 height 11
click at [95, 86] on span "Fulfillment" at bounding box center [67, 88] width 76 height 10
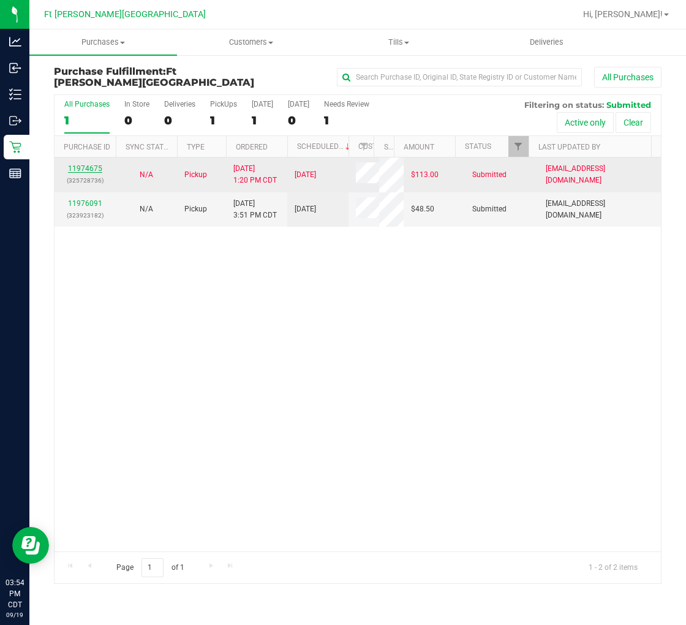
click at [92, 168] on link "11974675" at bounding box center [85, 168] width 34 height 9
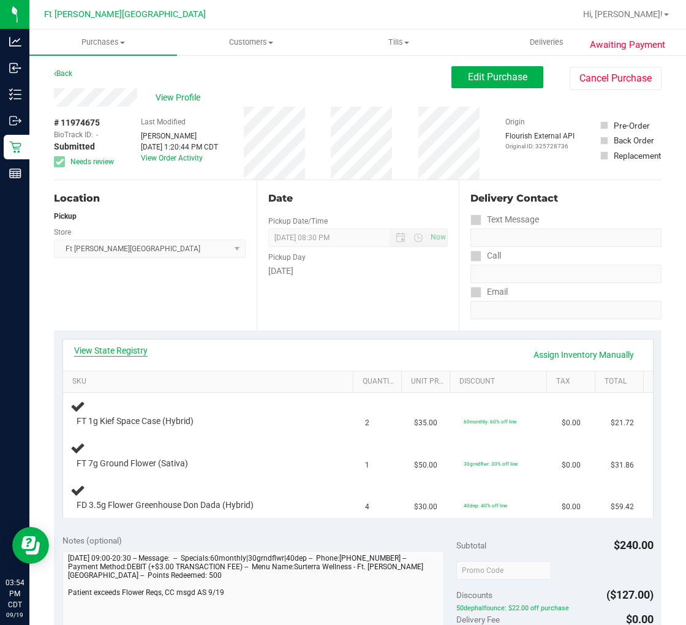
click at [118, 350] on link "View State Registry" at bounding box center [110, 350] width 73 height 12
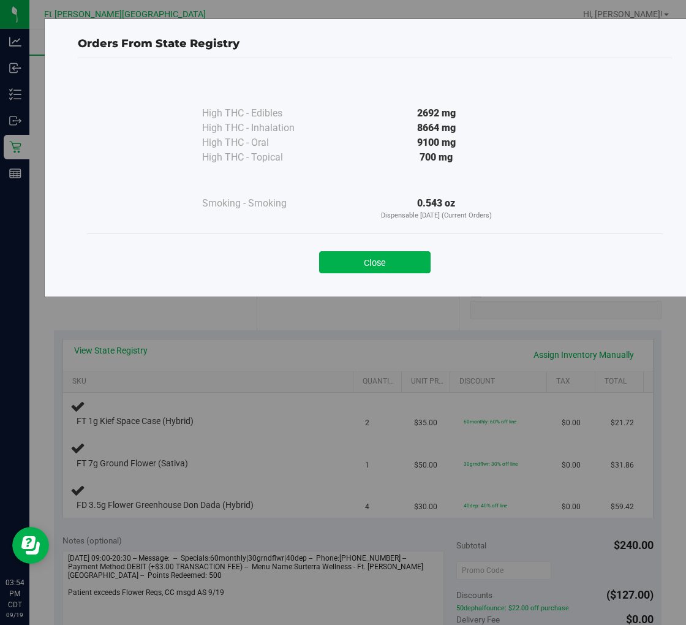
click at [415, 271] on button "Close" at bounding box center [374, 262] width 111 height 22
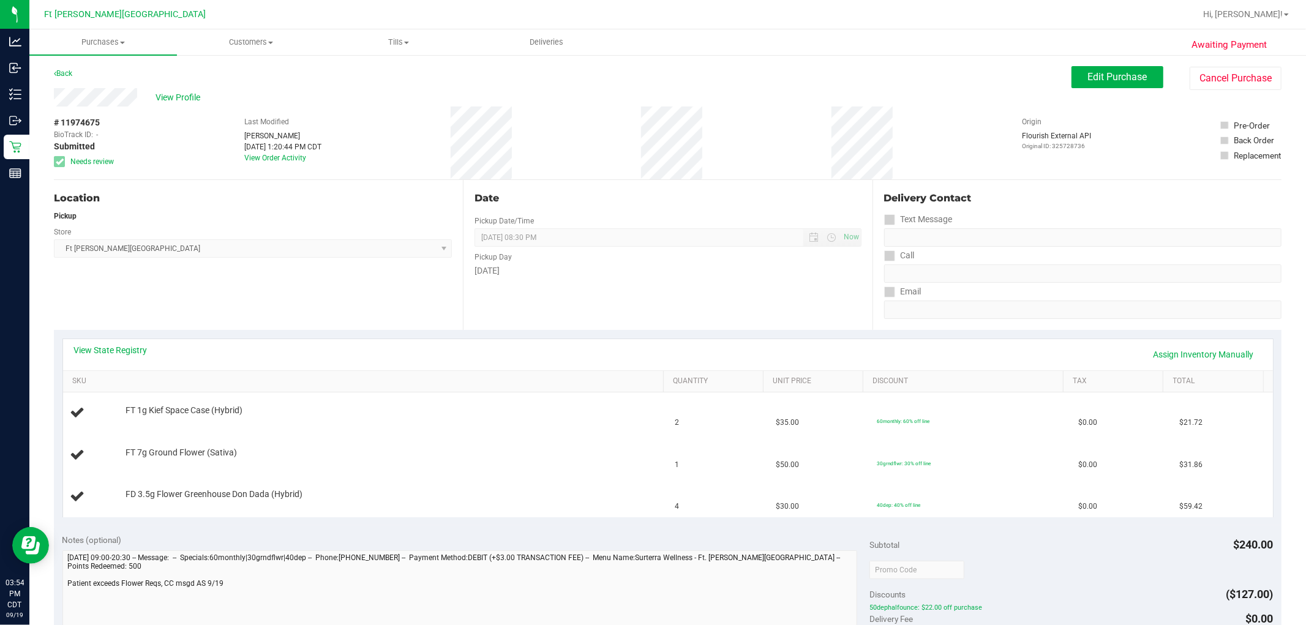
click at [685, 89] on div "Edit Purchase Cancel Purchase" at bounding box center [1177, 78] width 210 height 24
click at [685, 77] on span "Edit Purchase" at bounding box center [1117, 77] width 59 height 12
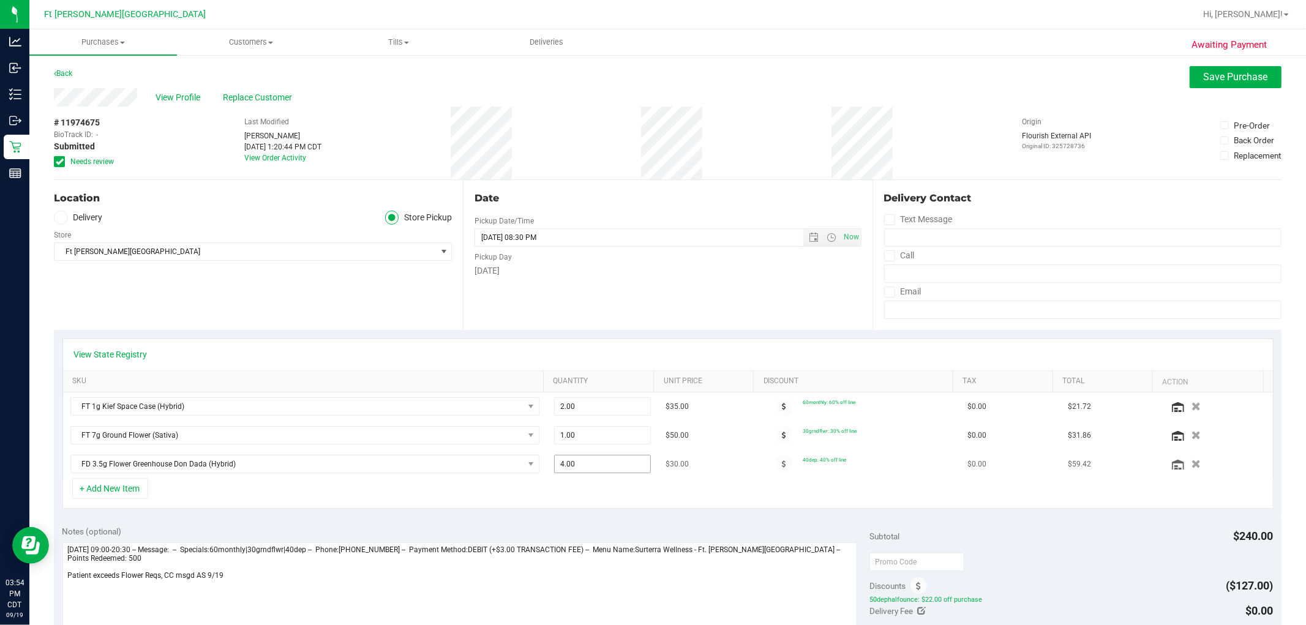
click at [594, 459] on span "4.00 4" at bounding box center [602, 464] width 97 height 18
click at [594, 460] on input "4" at bounding box center [603, 464] width 96 height 17
type input "2"
type input "2.00"
click at [631, 512] on div "View State Registry SKU Quantity Unit Price Discount Tax Total Action FT 1g Kie…" at bounding box center [668, 423] width 1228 height 187
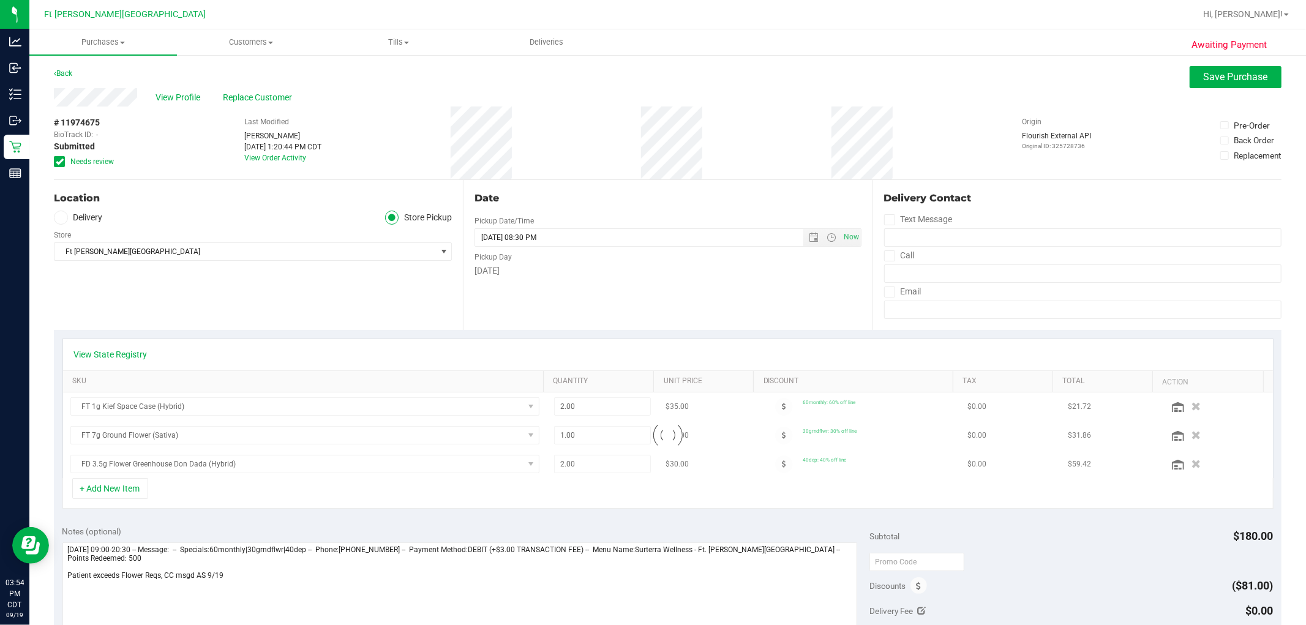
click at [58, 162] on icon at bounding box center [60, 162] width 8 height 0
click at [0, 0] on input "Needs review" at bounding box center [0, 0] width 0 height 0
click at [685, 75] on span "Save Purchase" at bounding box center [1236, 77] width 64 height 12
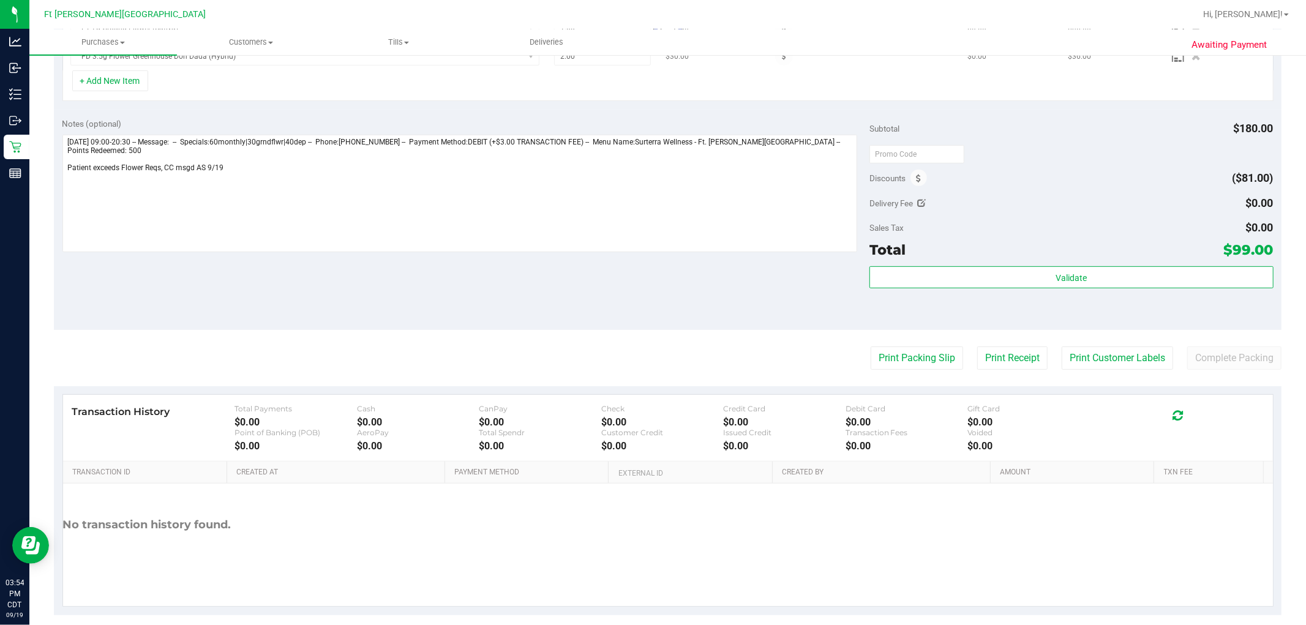
scroll to position [399, 0]
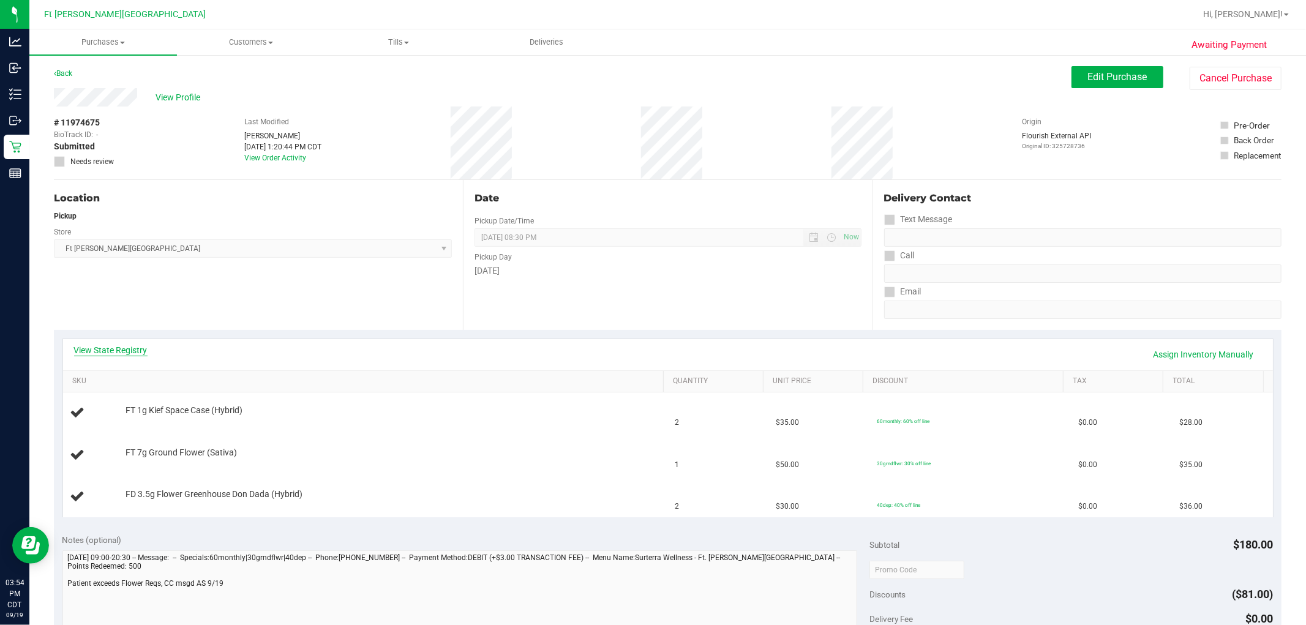
click at [118, 352] on link "View State Registry" at bounding box center [110, 350] width 73 height 12
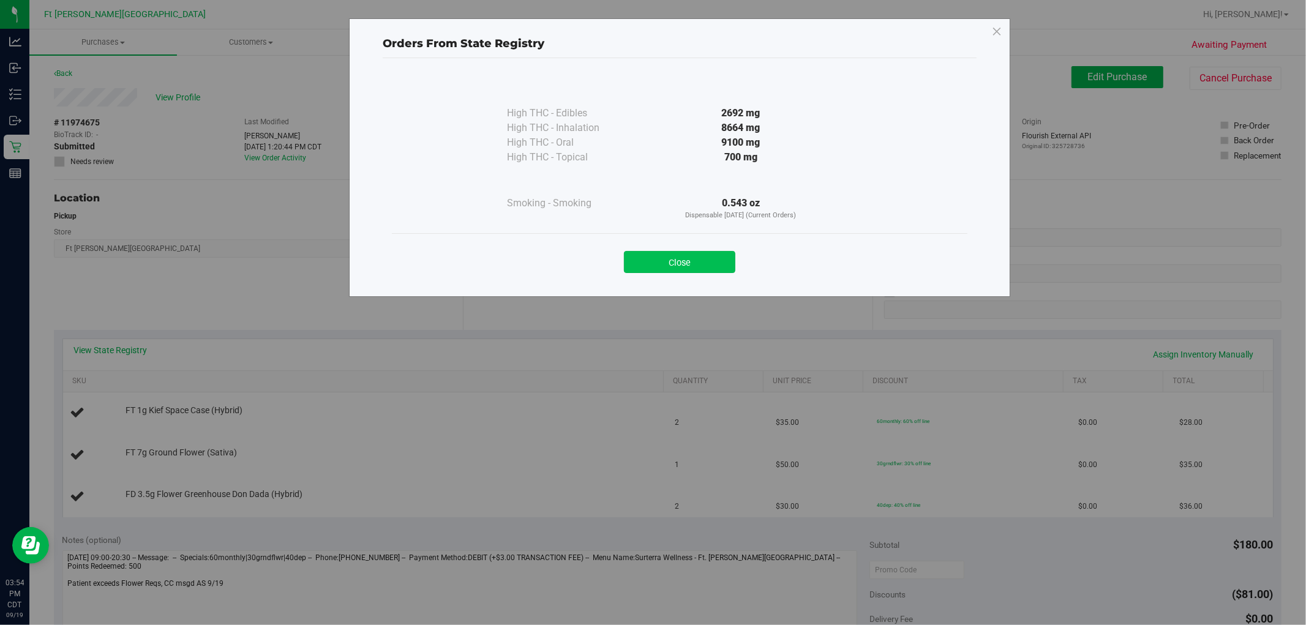
click at [685, 261] on button "Close" at bounding box center [679, 262] width 111 height 22
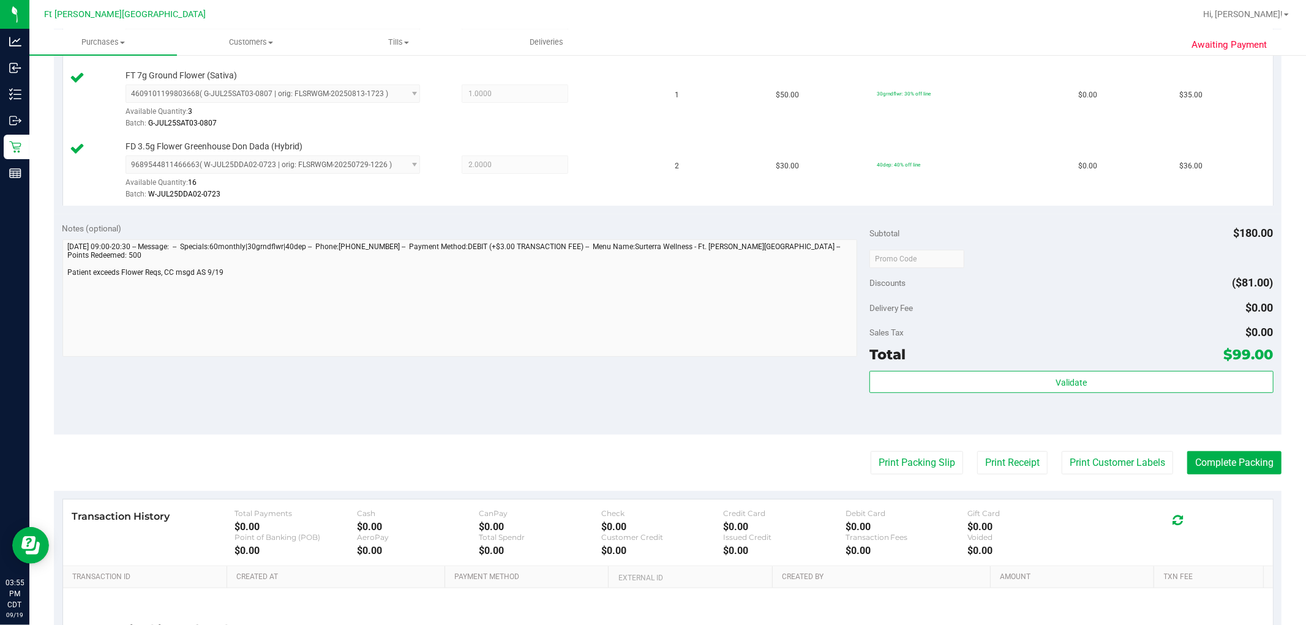
scroll to position [519, 0]
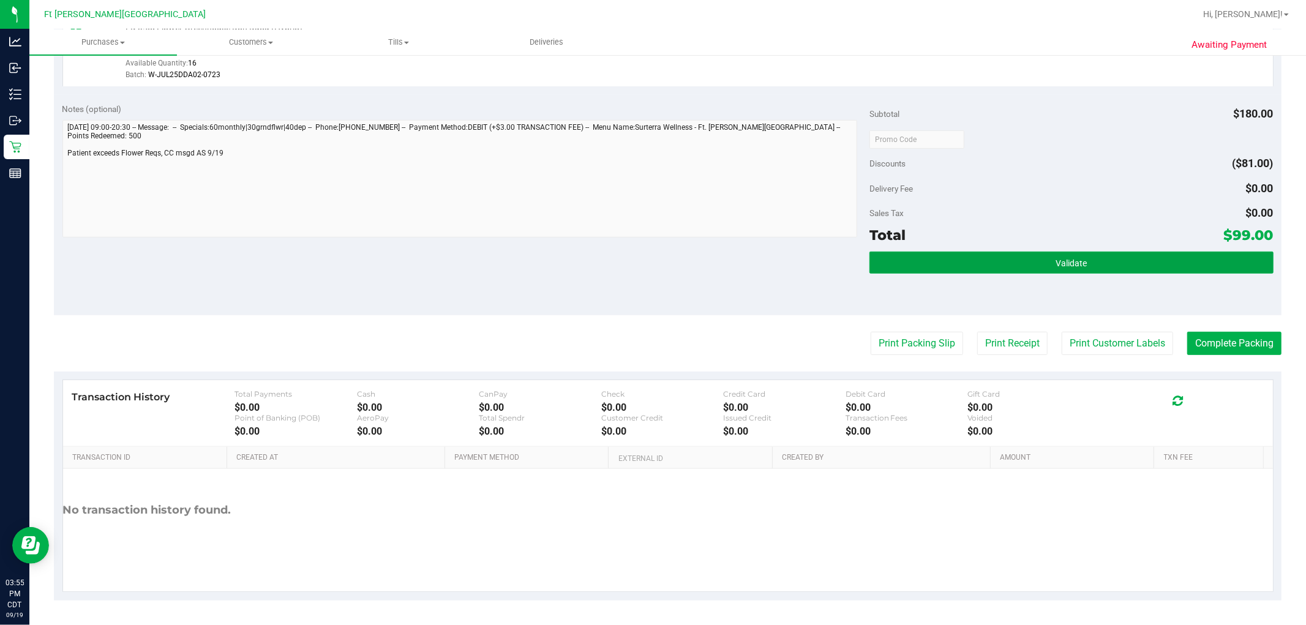
drag, startPoint x: 1078, startPoint y: 255, endPoint x: 1039, endPoint y: 285, distance: 48.5
click at [685, 255] on button "Validate" at bounding box center [1072, 263] width 404 height 22
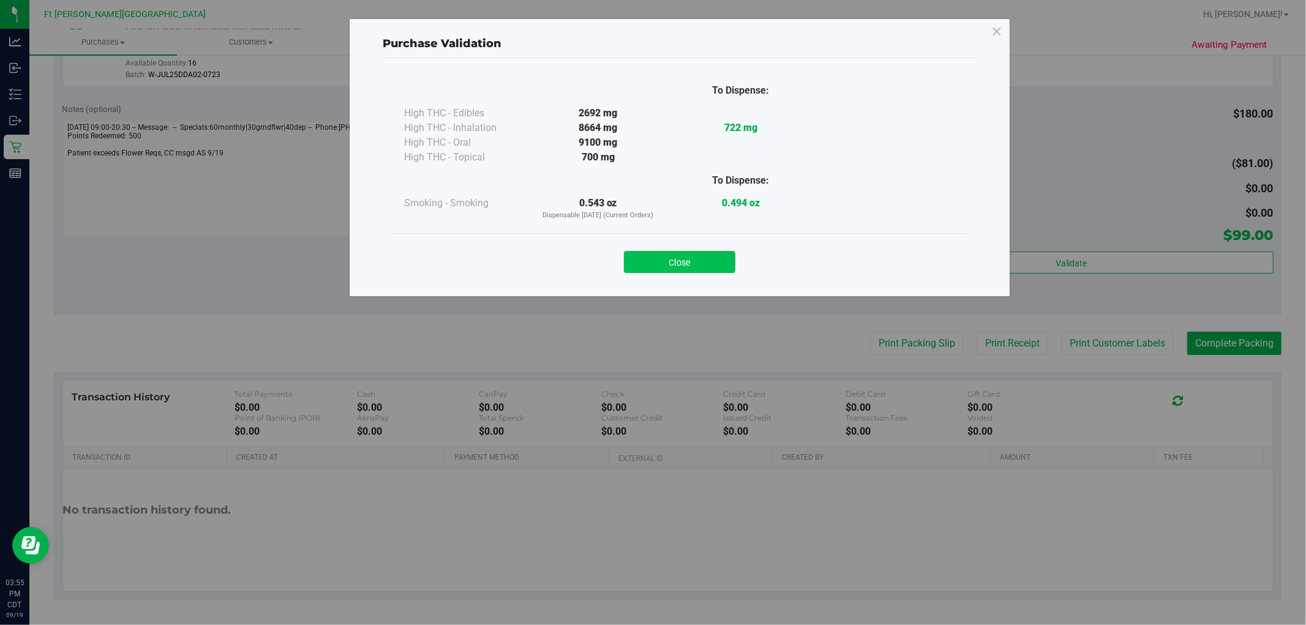
click at [685, 265] on button "Close" at bounding box center [679, 262] width 111 height 22
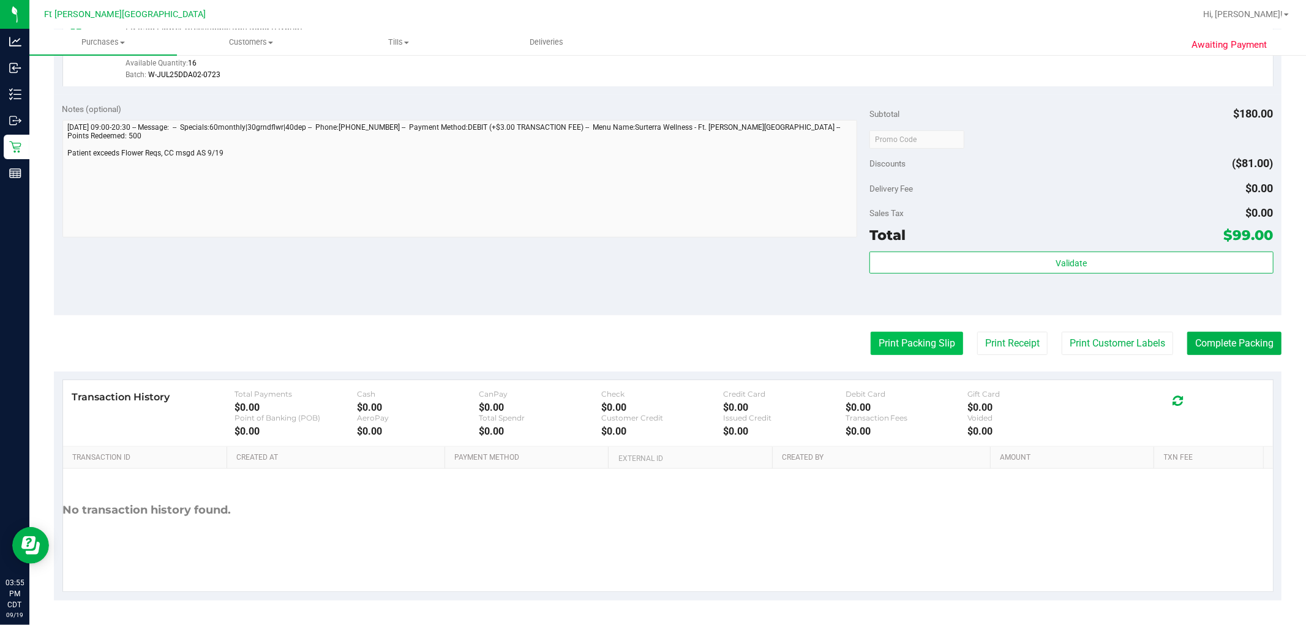
click at [685, 339] on button "Print Packing Slip" at bounding box center [917, 343] width 92 height 23
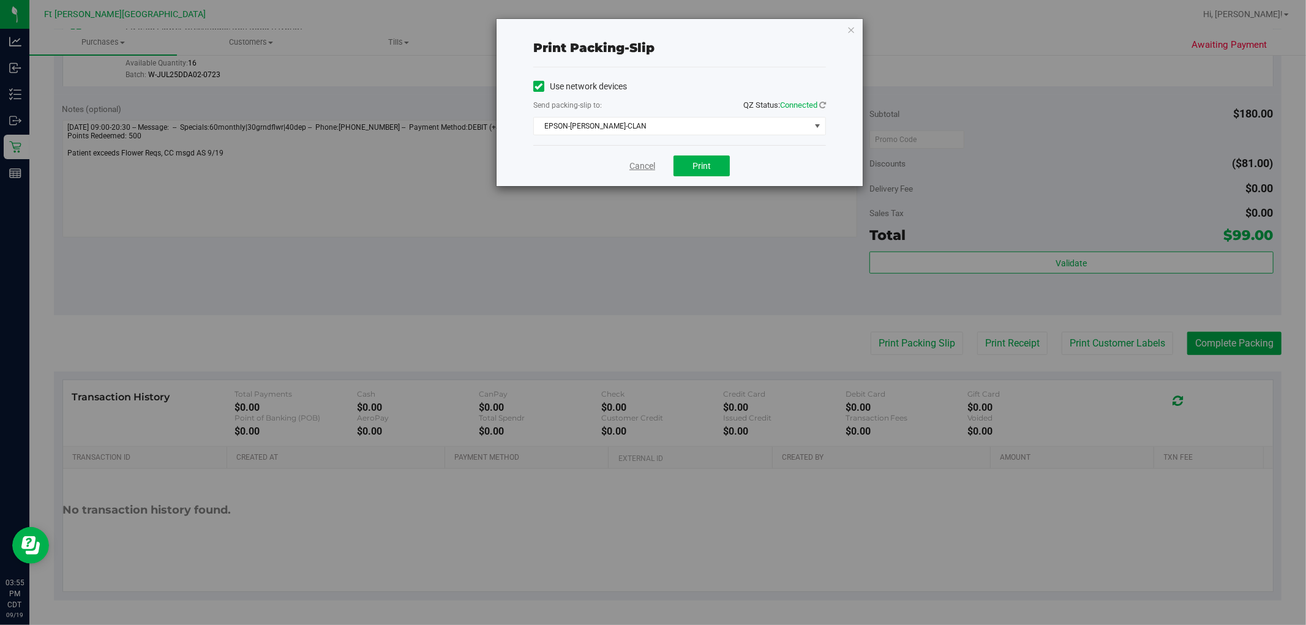
click at [632, 162] on link "Cancel" at bounding box center [643, 166] width 26 height 13
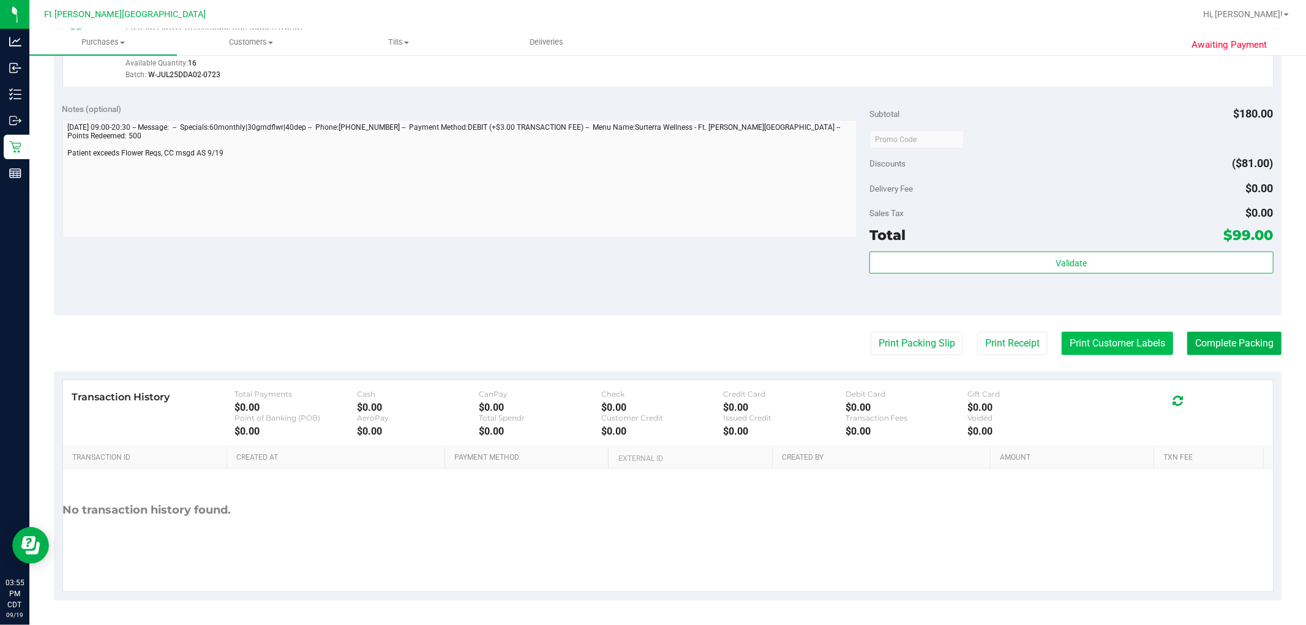
click at [685, 337] on button "Print Customer Labels" at bounding box center [1117, 343] width 111 height 23
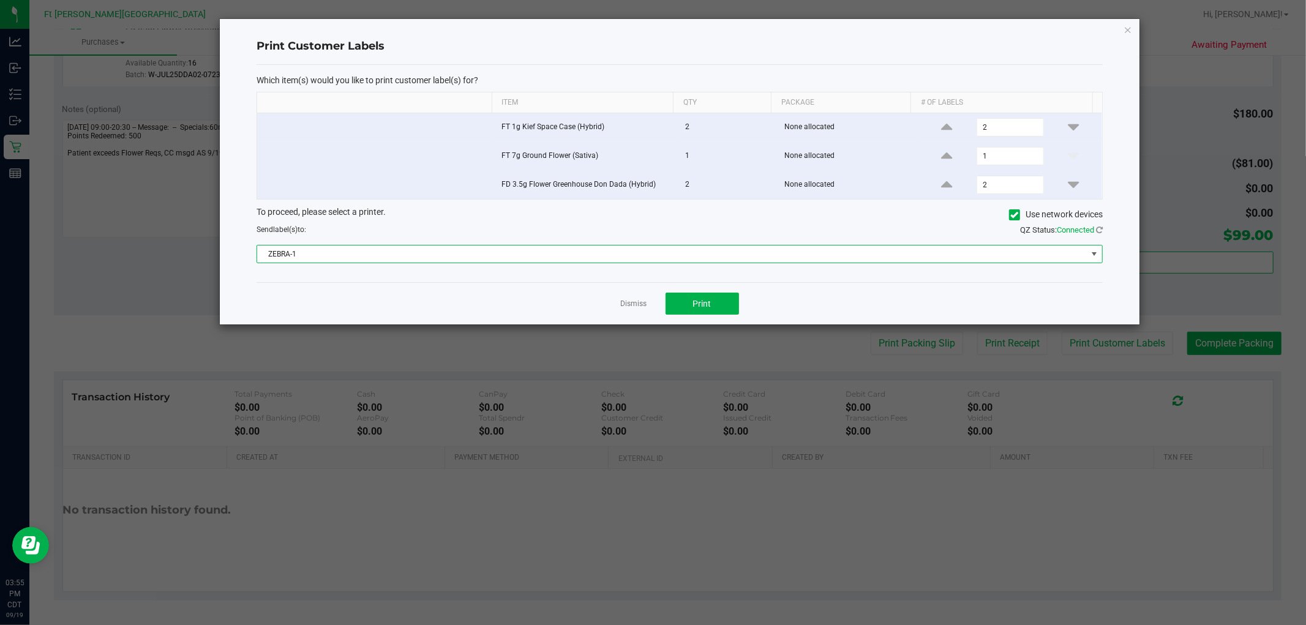
click at [685, 255] on span "ZEBRA-1" at bounding box center [672, 254] width 830 height 17
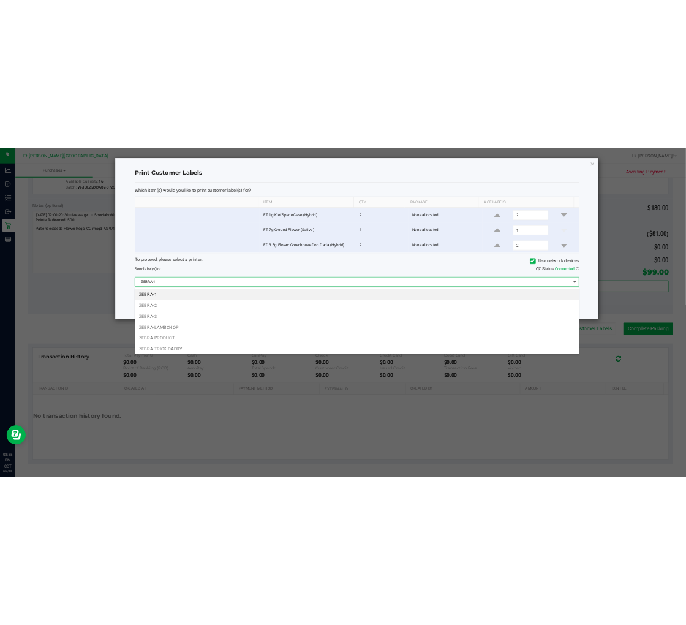
scroll to position [18, 846]
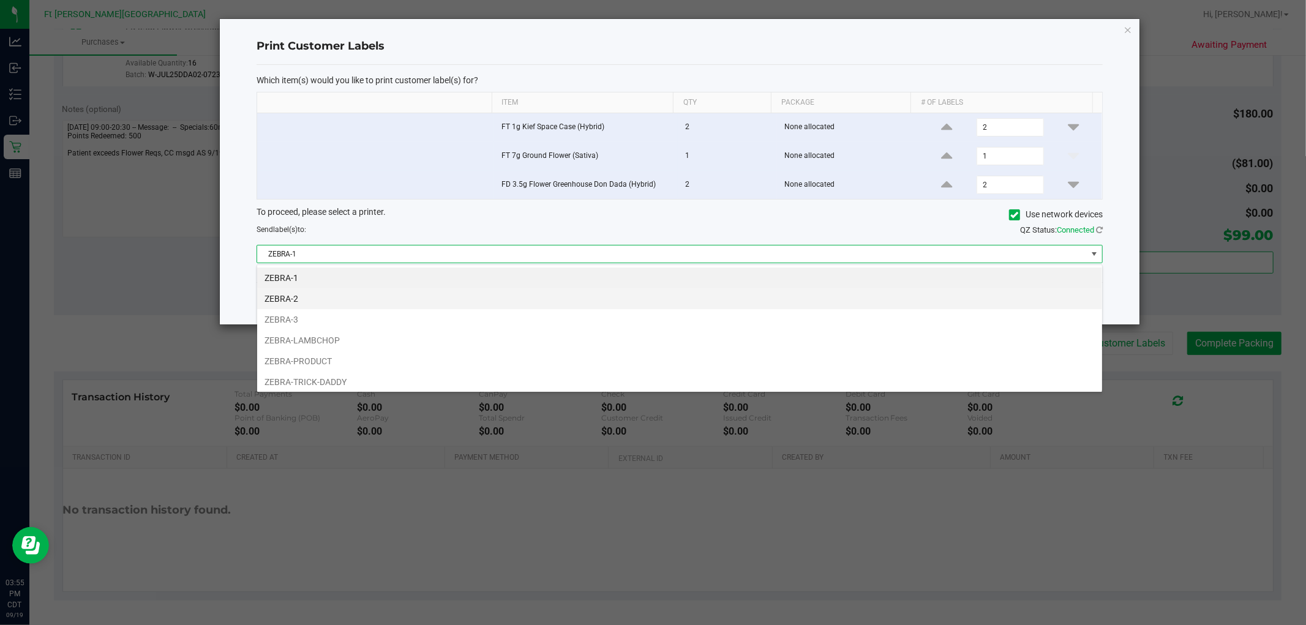
click at [356, 301] on li "ZEBRA-2" at bounding box center [679, 298] width 845 height 21
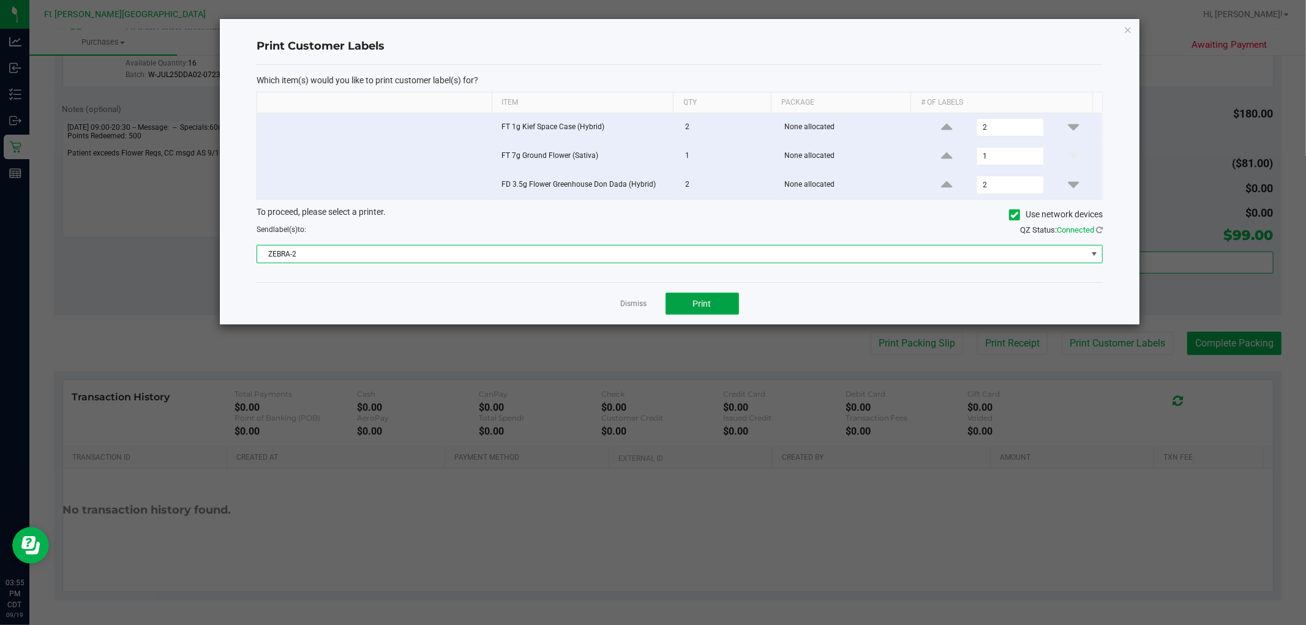
click at [685, 309] on button "Print" at bounding box center [702, 304] width 73 height 22
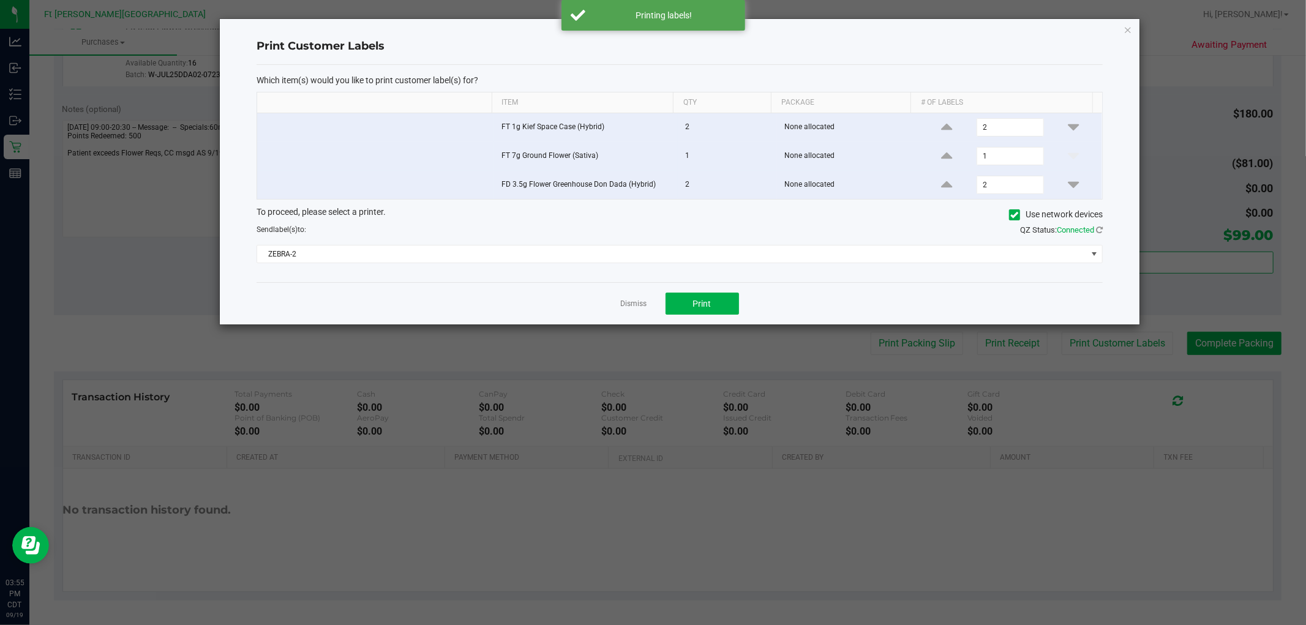
click at [630, 300] on link "Dismiss" at bounding box center [634, 304] width 26 height 10
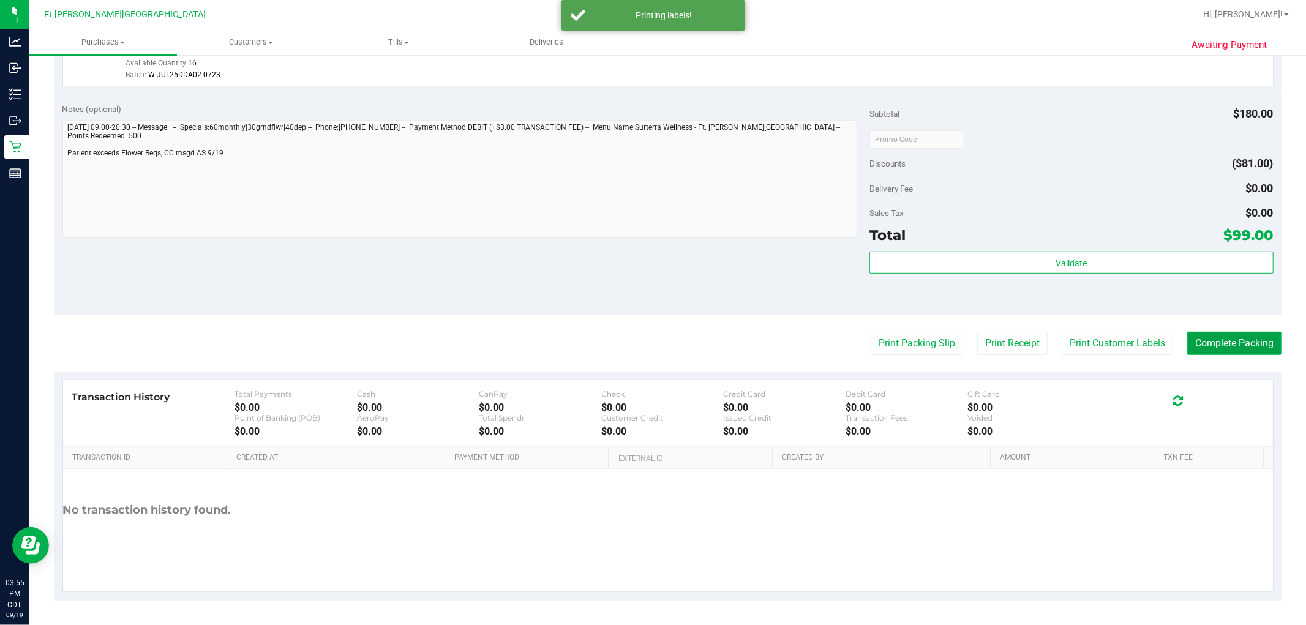
click at [685, 334] on button "Complete Packing" at bounding box center [1235, 343] width 94 height 23
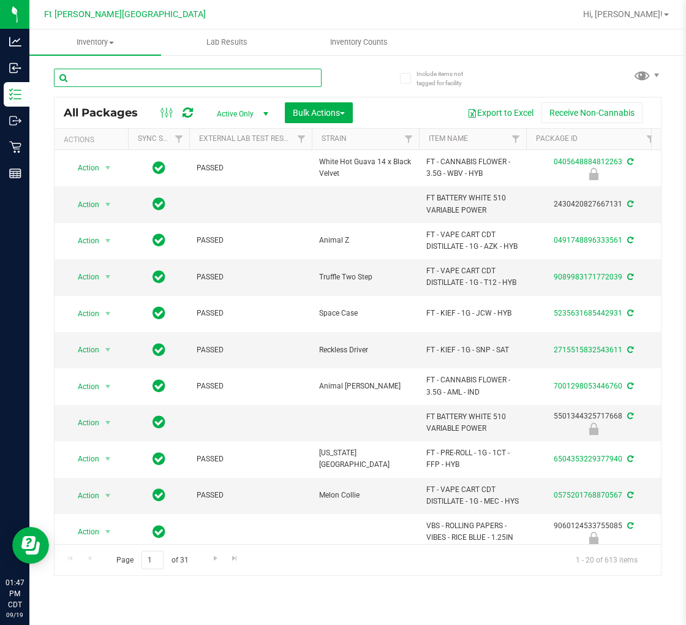
click at [133, 72] on input "text" at bounding box center [188, 78] width 268 height 18
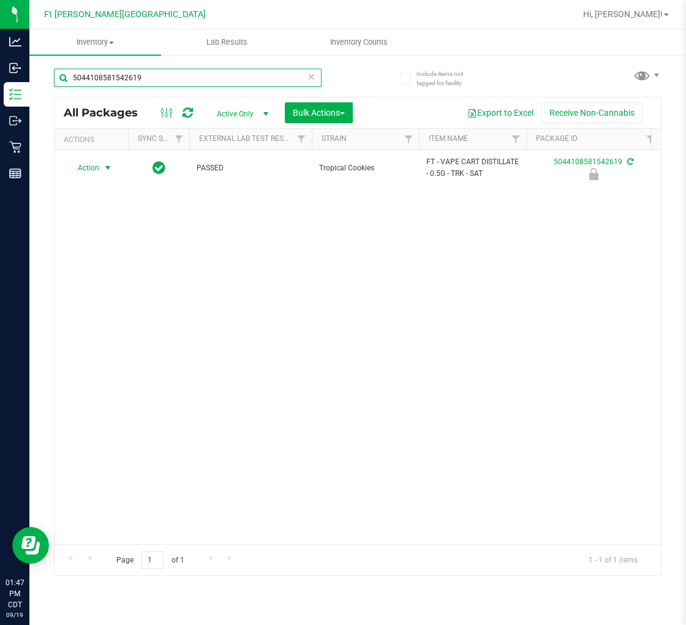
type input "5044108581542619"
click at [99, 169] on span "Action" at bounding box center [83, 167] width 33 height 17
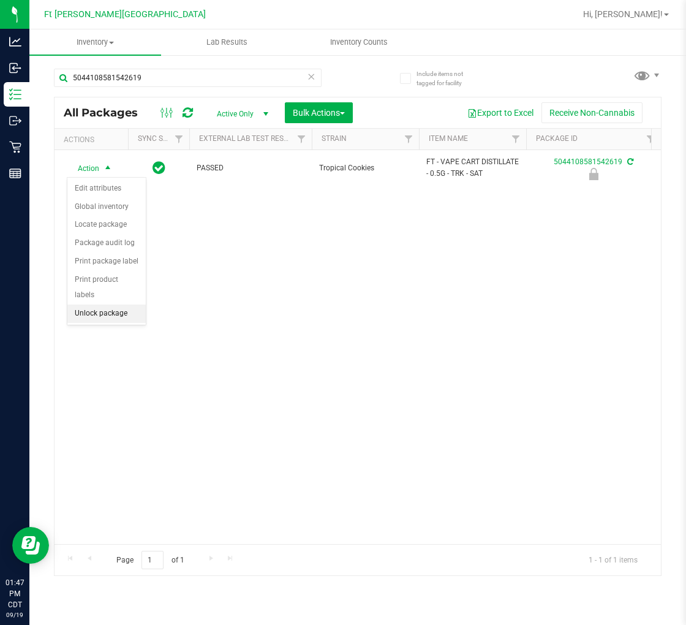
click at [113, 315] on li "Unlock package" at bounding box center [106, 313] width 78 height 18
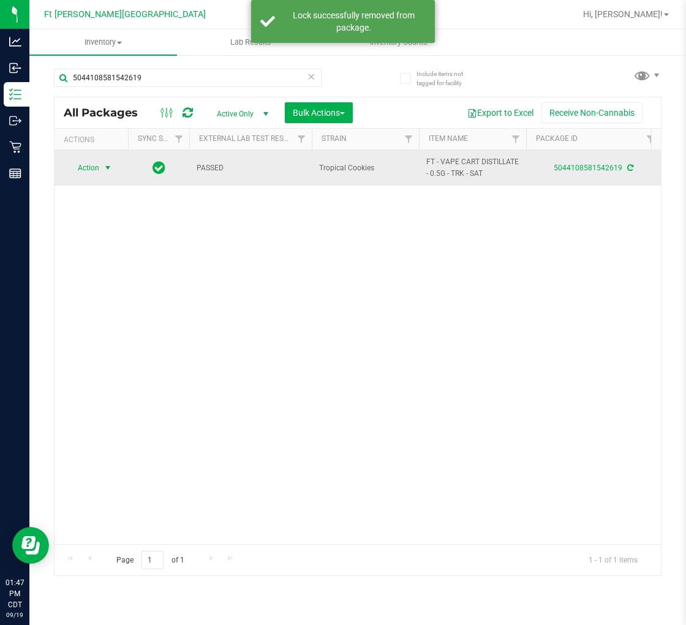
click at [104, 169] on span "select" at bounding box center [108, 168] width 10 height 10
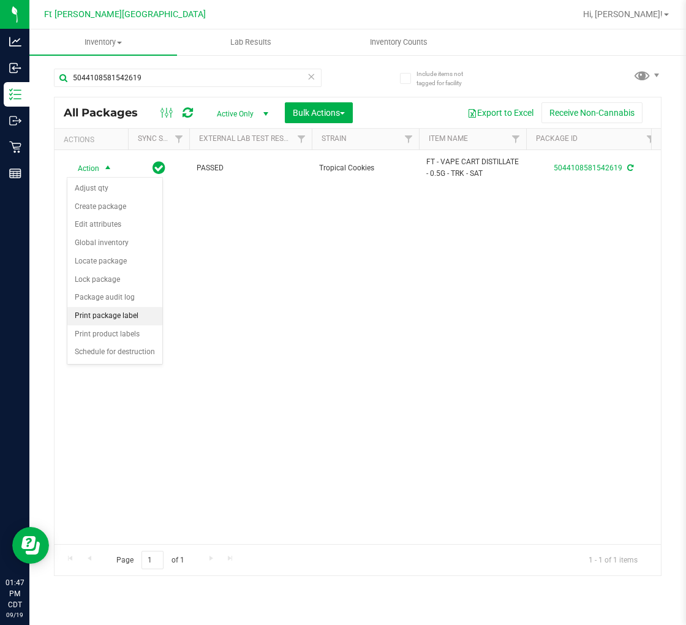
click at [126, 309] on li "Print package label" at bounding box center [114, 316] width 95 height 18
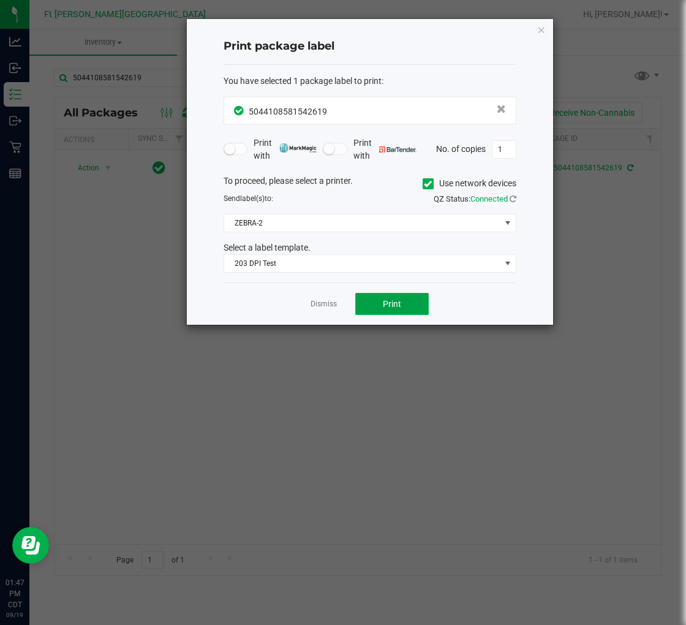
click at [394, 299] on span "Print" at bounding box center [392, 304] width 18 height 10
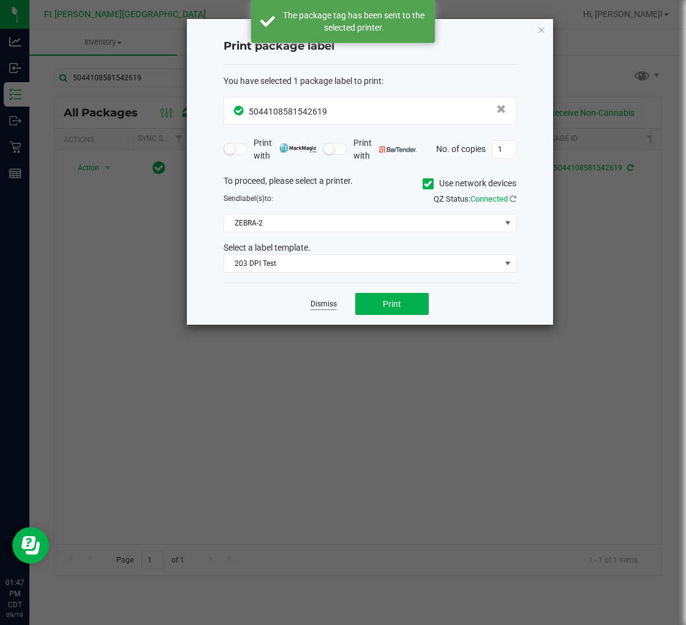
click at [326, 301] on link "Dismiss" at bounding box center [324, 304] width 26 height 10
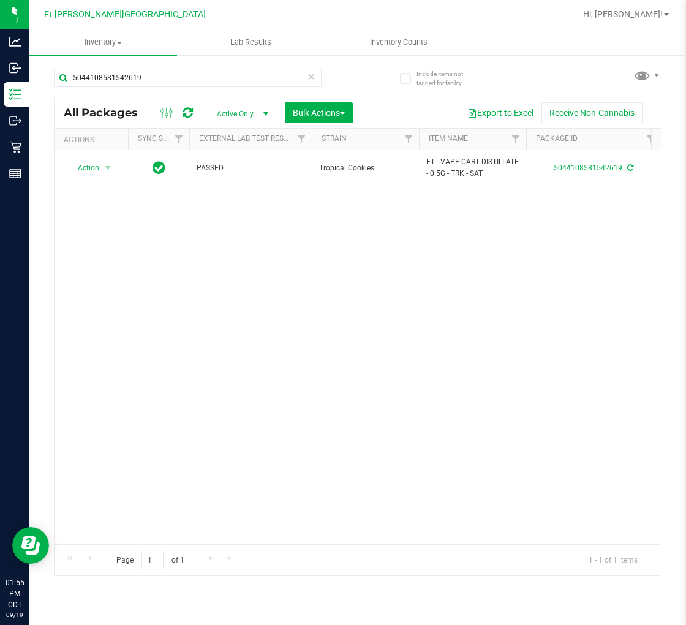
click at [311, 78] on icon at bounding box center [311, 76] width 9 height 15
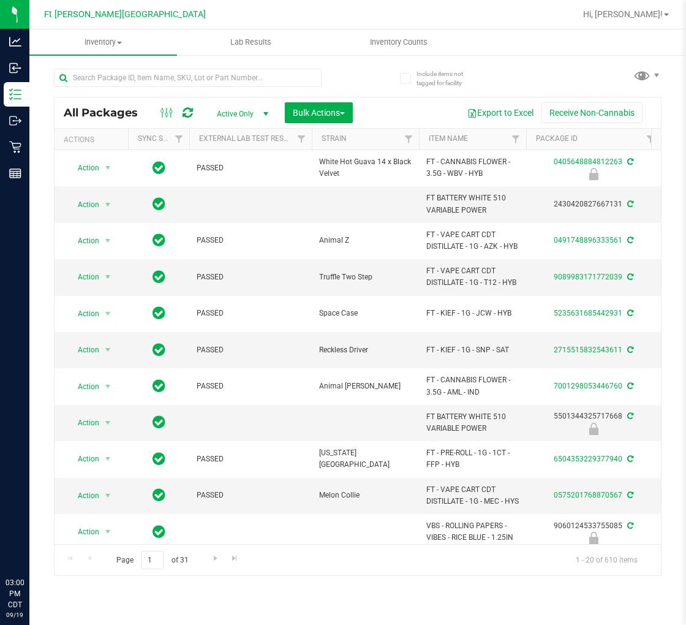
click at [117, 78] on input "text" at bounding box center [188, 78] width 268 height 18
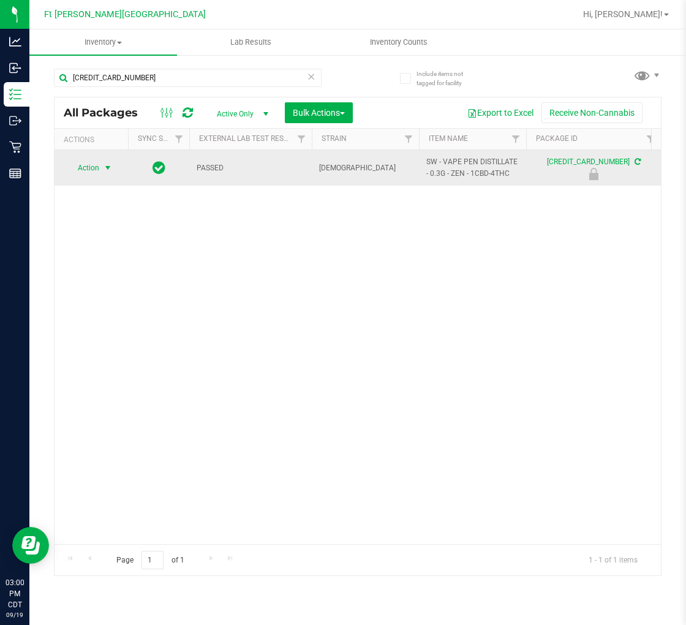
type input "4786183369919994"
click at [99, 169] on span "Action" at bounding box center [83, 167] width 33 height 17
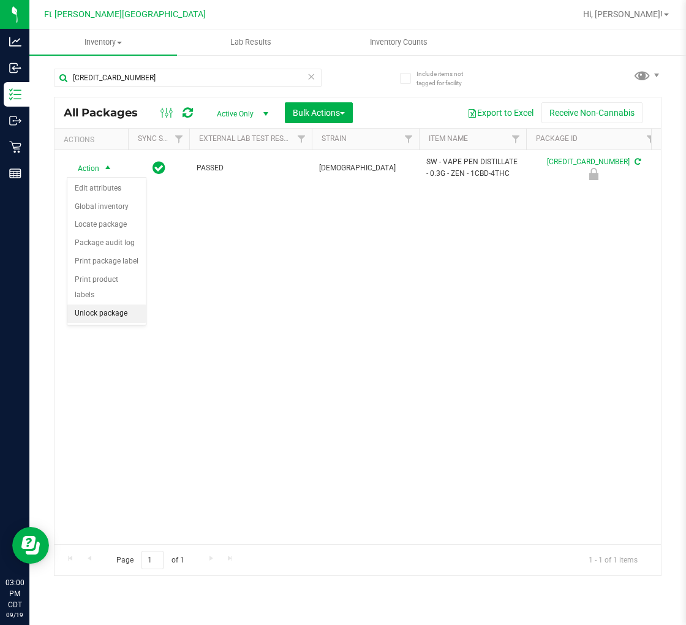
click at [112, 317] on li "Unlock package" at bounding box center [106, 313] width 78 height 18
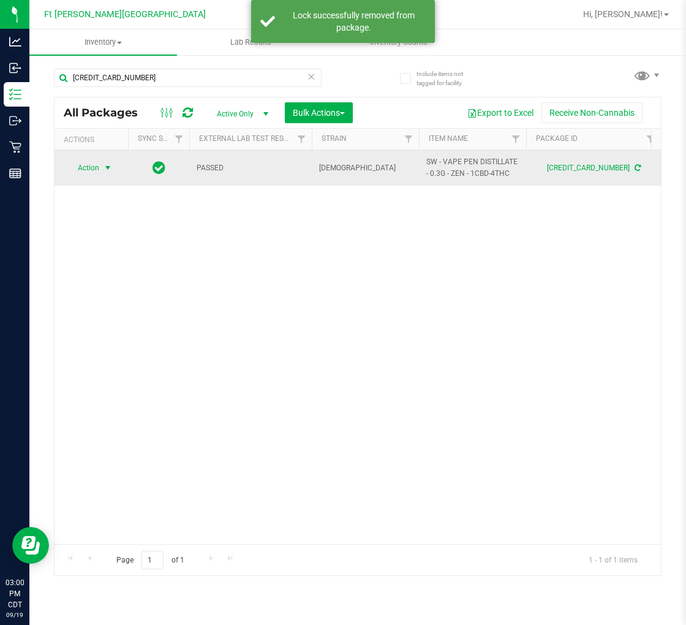
click at [96, 168] on span "Action" at bounding box center [83, 167] width 33 height 17
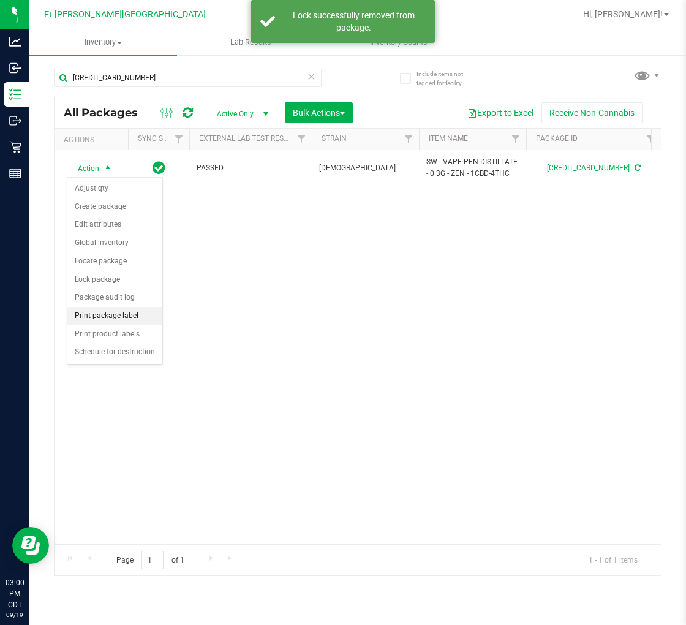
click at [130, 315] on li "Print package label" at bounding box center [114, 316] width 95 height 18
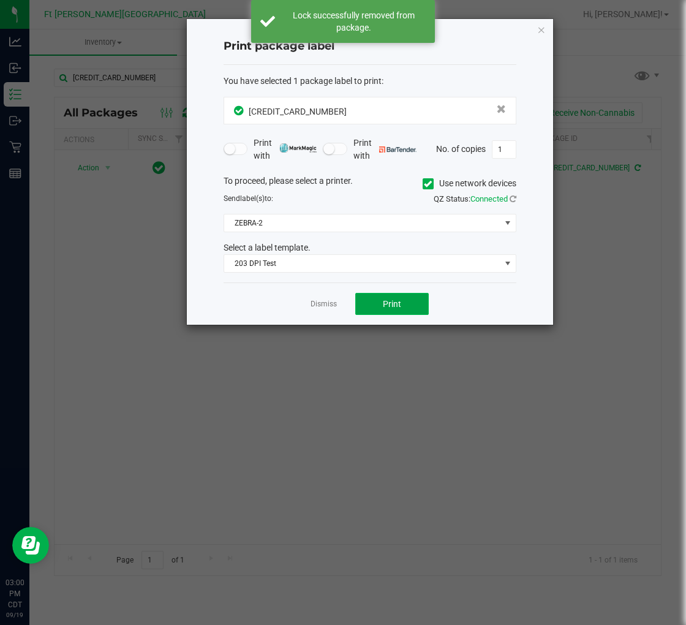
click at [388, 302] on span "Print" at bounding box center [392, 304] width 18 height 10
click at [329, 304] on link "Dismiss" at bounding box center [324, 304] width 26 height 10
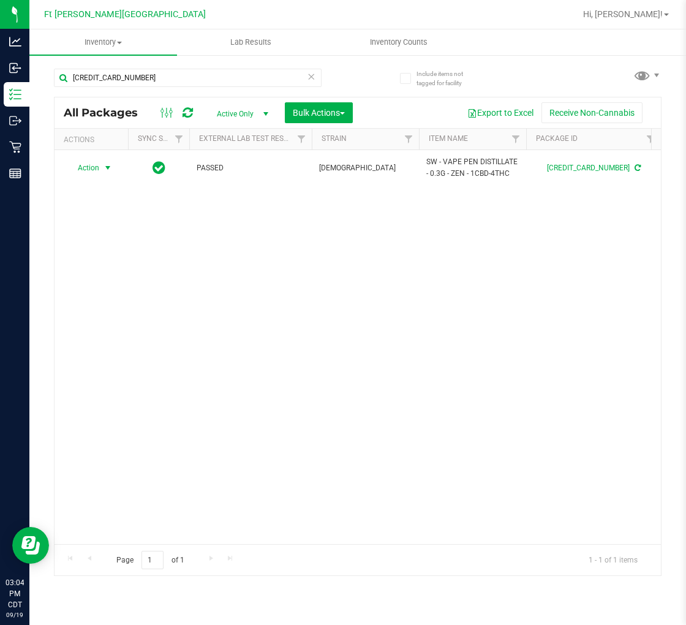
click at [309, 74] on icon at bounding box center [311, 76] width 9 height 15
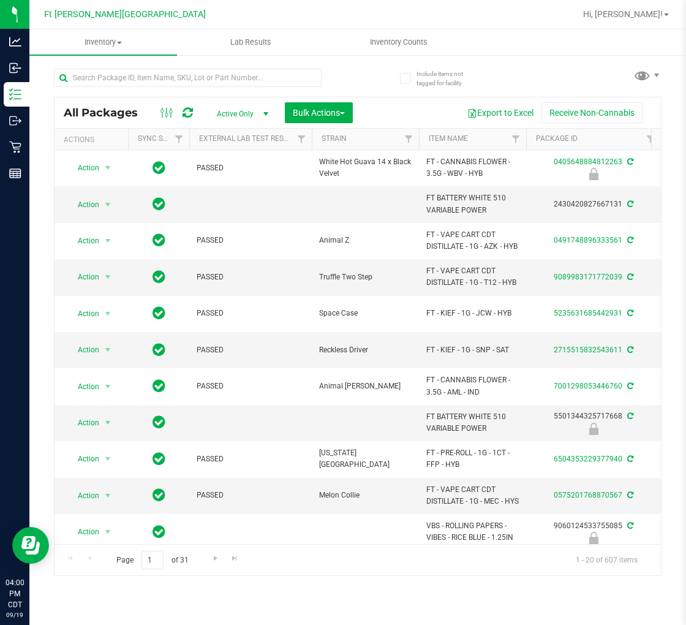
click at [638, 4] on div "Hi, James!" at bounding box center [626, 14] width 96 height 21
click at [639, 10] on span "Hi, James!" at bounding box center [623, 14] width 80 height 10
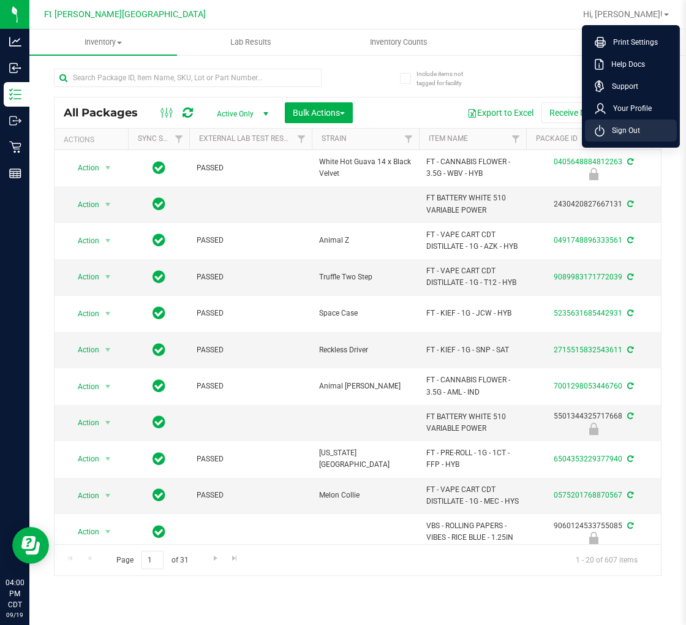
click at [638, 130] on span "Sign Out" at bounding box center [622, 130] width 36 height 12
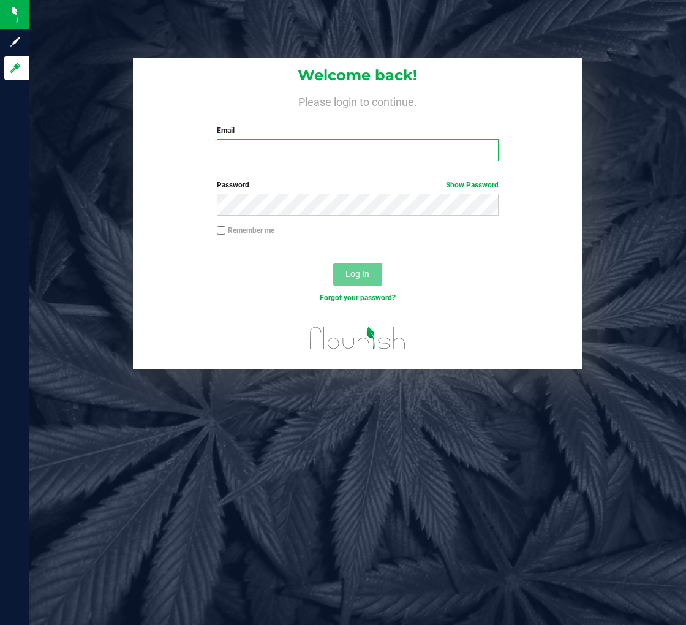
click at [342, 154] on input "Email" at bounding box center [358, 150] width 282 height 22
type input "[EMAIL_ADDRESS][DOMAIN_NAME]"
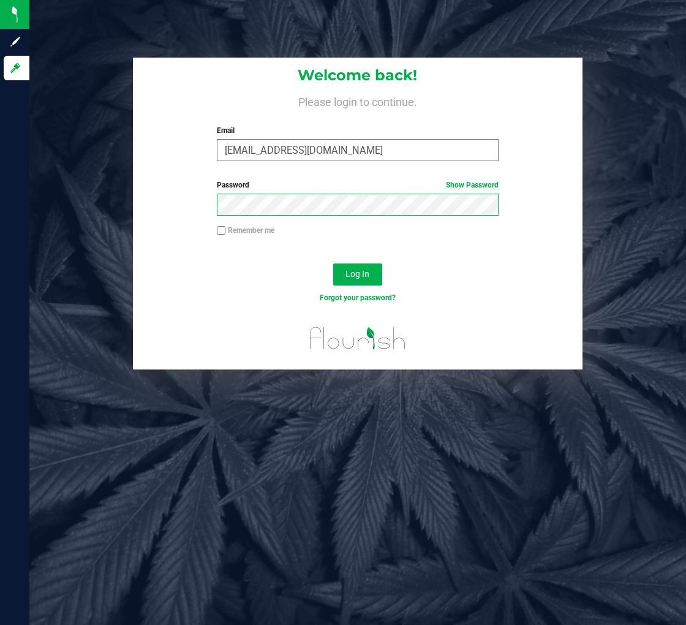
click at [333, 263] on button "Log In" at bounding box center [357, 274] width 49 height 22
